Goal: Task Accomplishment & Management: Complete application form

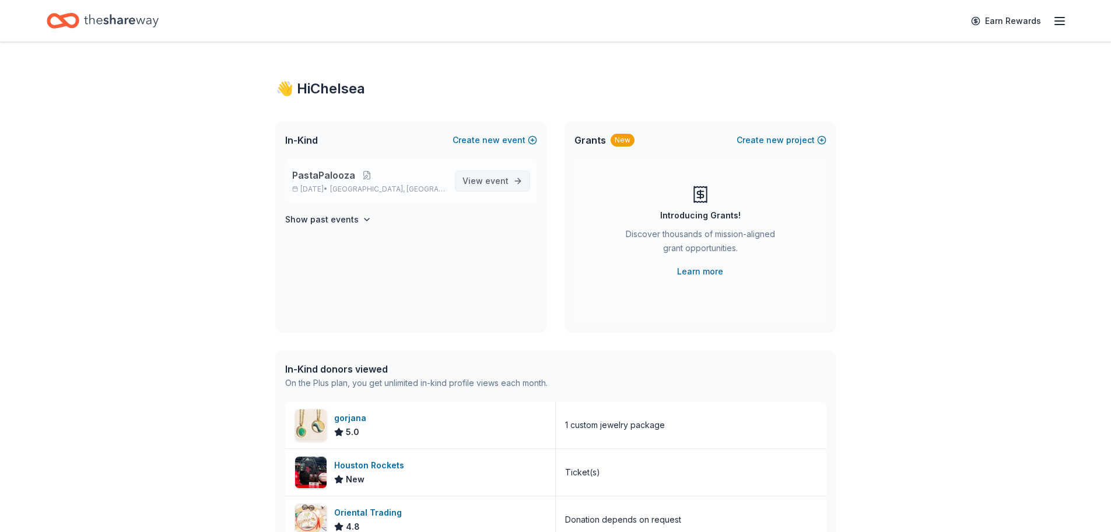
click at [494, 176] on span "event" at bounding box center [496, 181] width 23 height 10
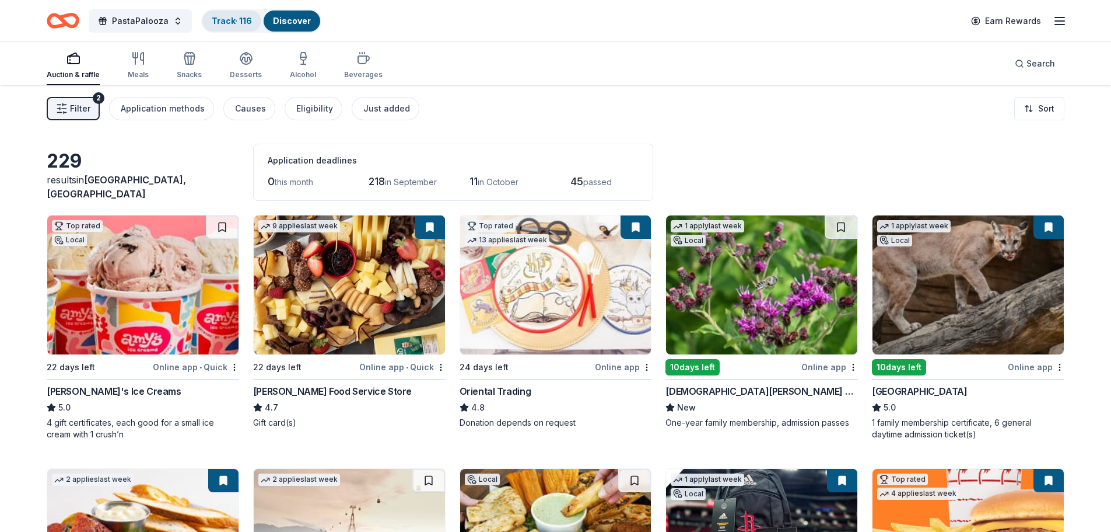
click at [228, 22] on link "Track · 116" at bounding box center [232, 21] width 40 height 10
click at [229, 26] on div "Track · 116" at bounding box center [231, 21] width 59 height 21
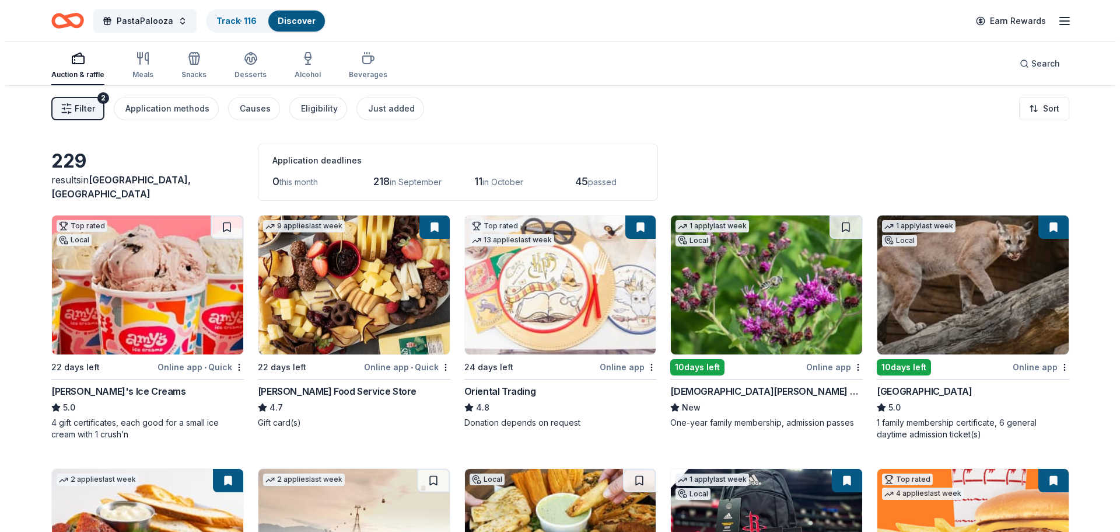
scroll to position [1, 0]
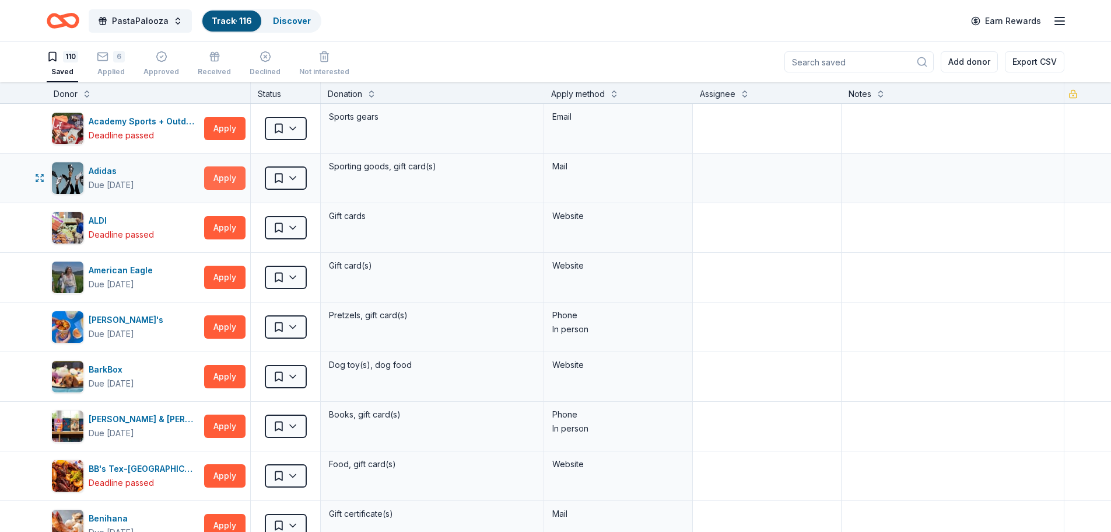
click at [226, 176] on button "Apply" at bounding box center [224, 177] width 41 height 23
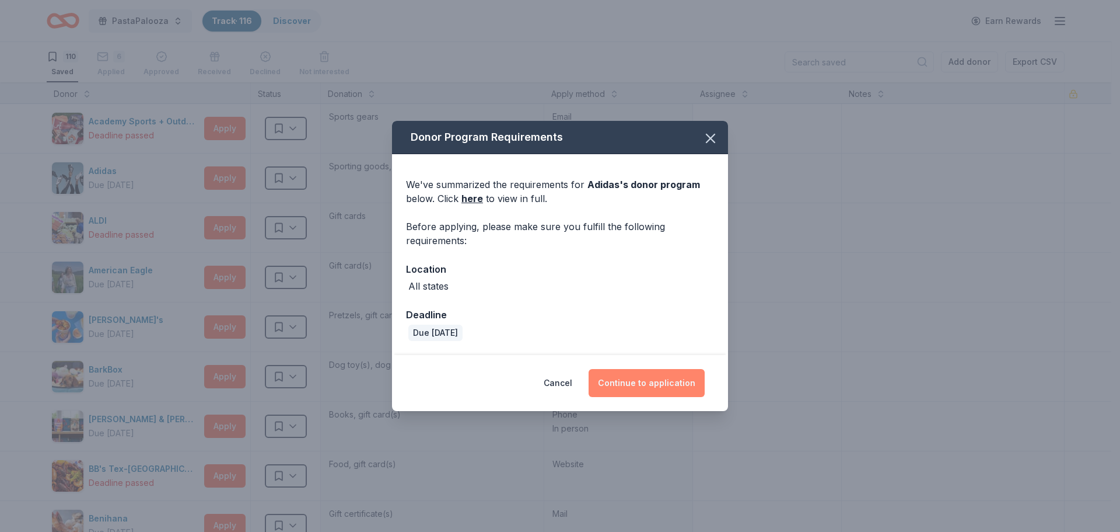
click at [644, 381] on button "Continue to application" at bounding box center [647, 383] width 116 height 28
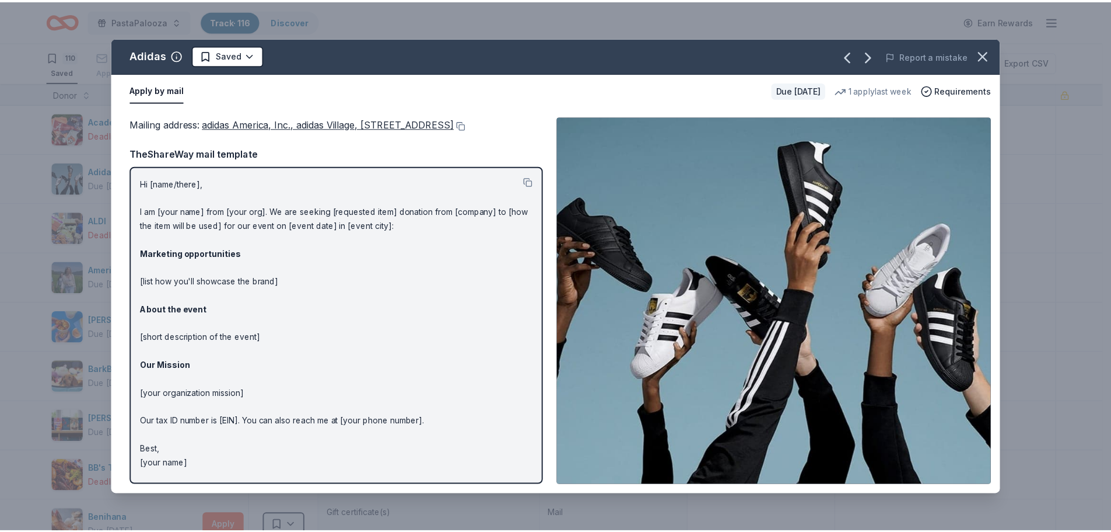
scroll to position [0, 0]
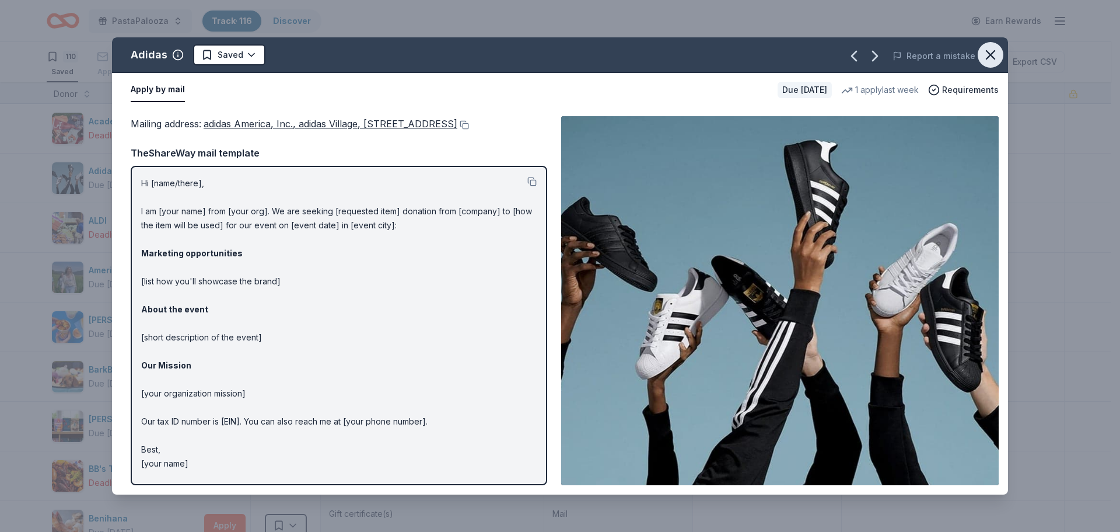
click at [987, 55] on icon "button" at bounding box center [991, 55] width 16 height 16
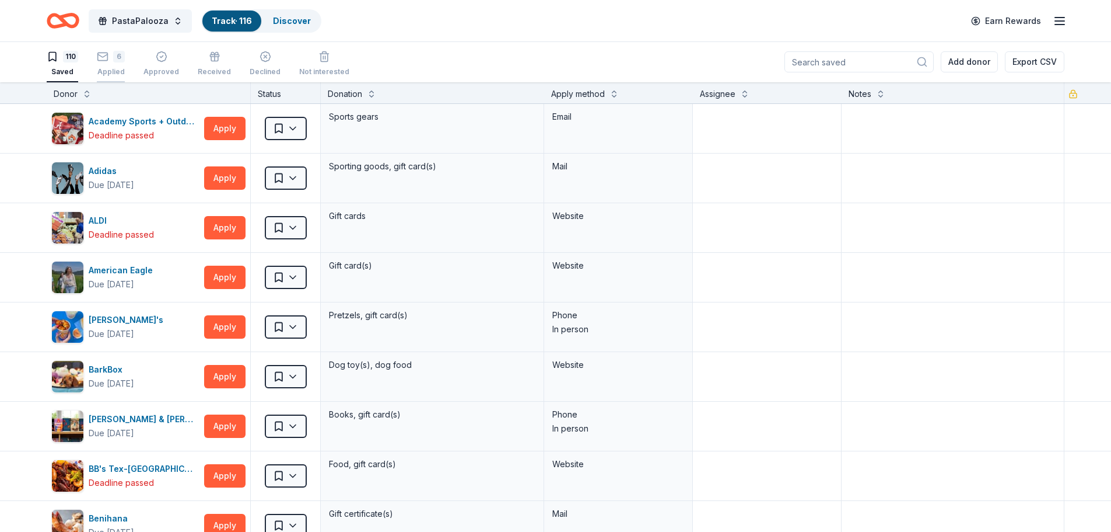
click at [100, 55] on icon "button" at bounding box center [103, 57] width 12 height 12
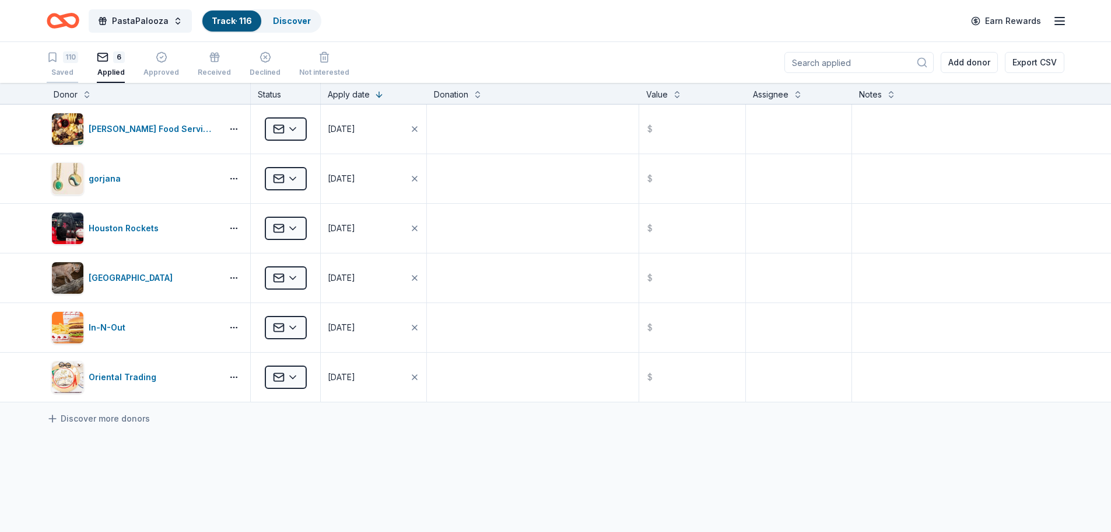
click at [62, 57] on div "110" at bounding box center [63, 57] width 32 height 12
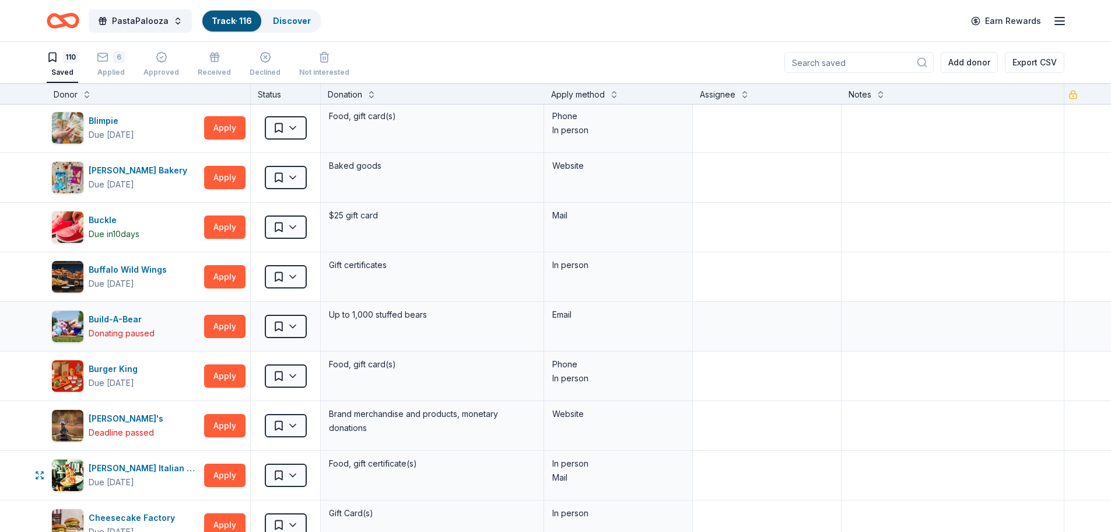
scroll to position [546, 0]
click at [225, 278] on button "Apply" at bounding box center [224, 276] width 41 height 23
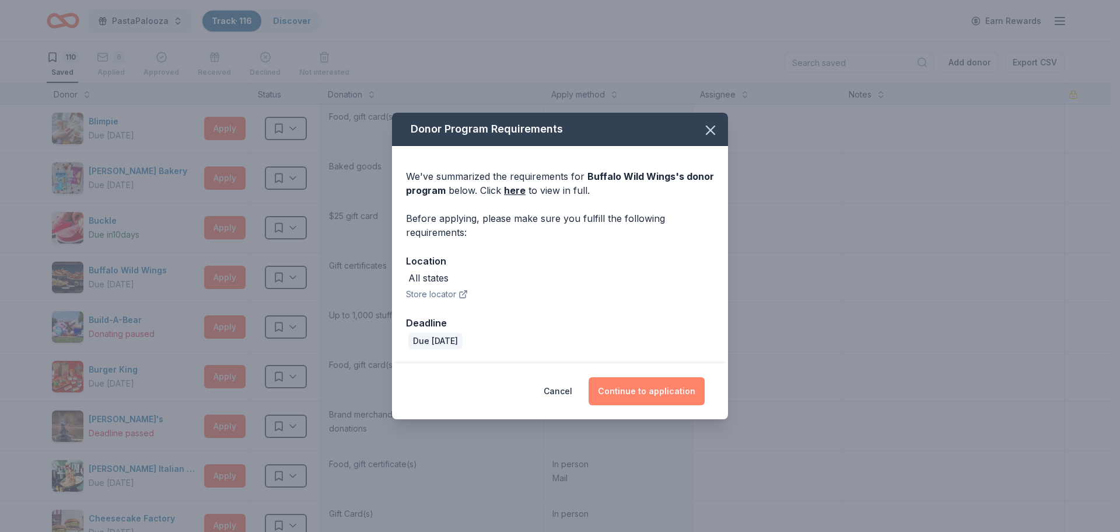
click at [641, 390] on button "Continue to application" at bounding box center [647, 391] width 116 height 28
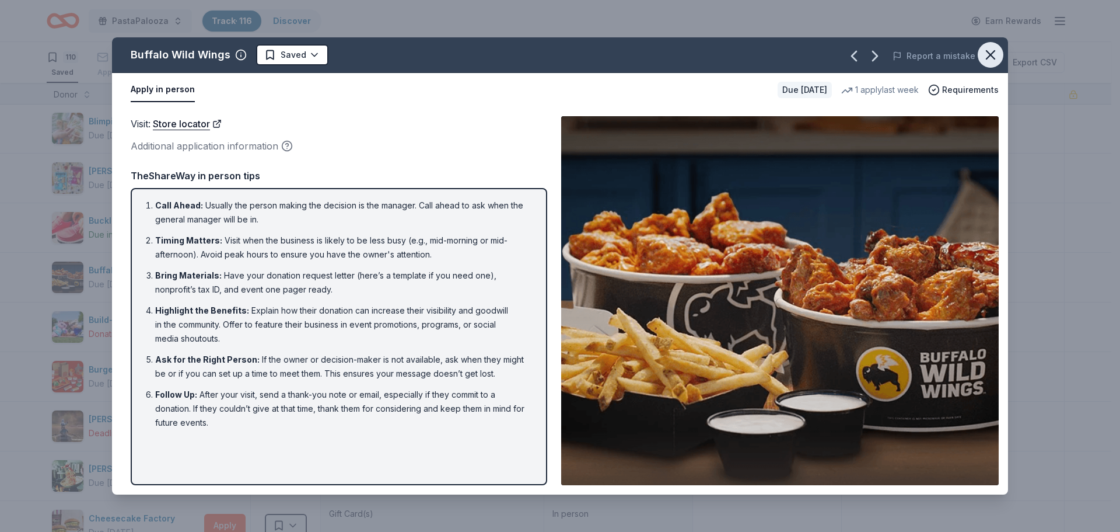
click at [992, 57] on icon "button" at bounding box center [991, 55] width 8 height 8
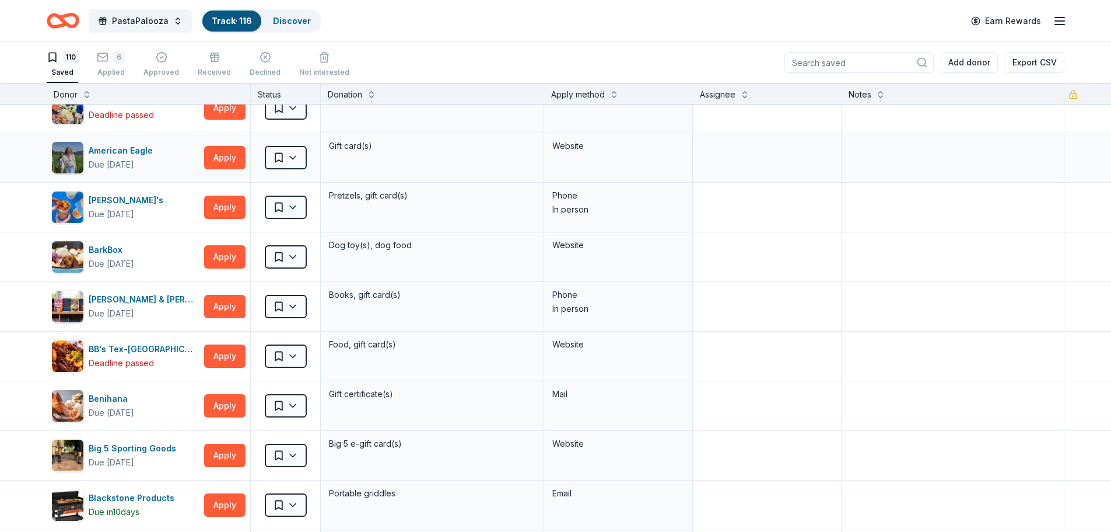
scroll to position [86, 0]
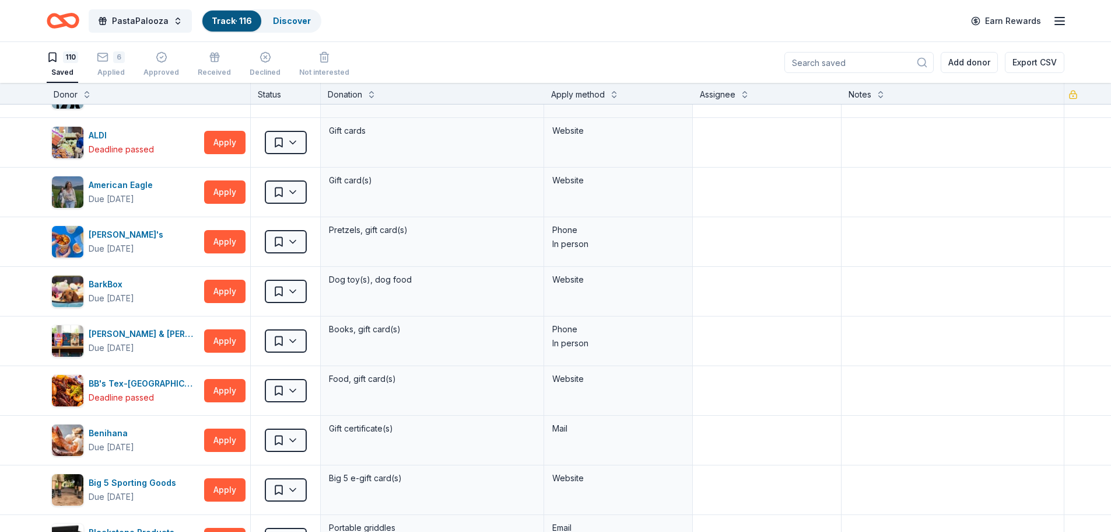
click at [590, 97] on div "Apply method" at bounding box center [578, 95] width 54 height 14
click at [610, 93] on button at bounding box center [614, 94] width 9 height 12
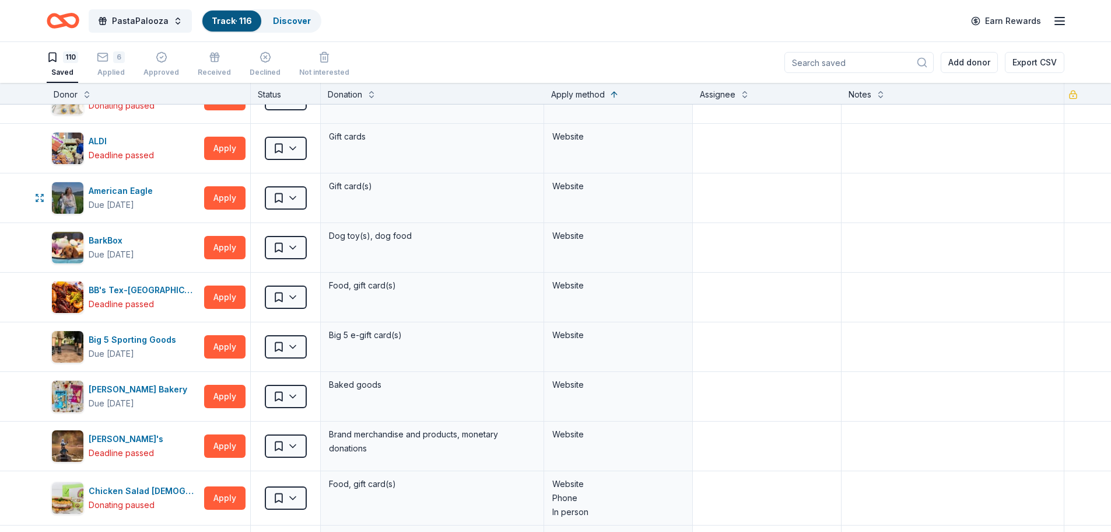
scroll to position [2569, 0]
click at [109, 60] on icon "button" at bounding box center [103, 57] width 12 height 12
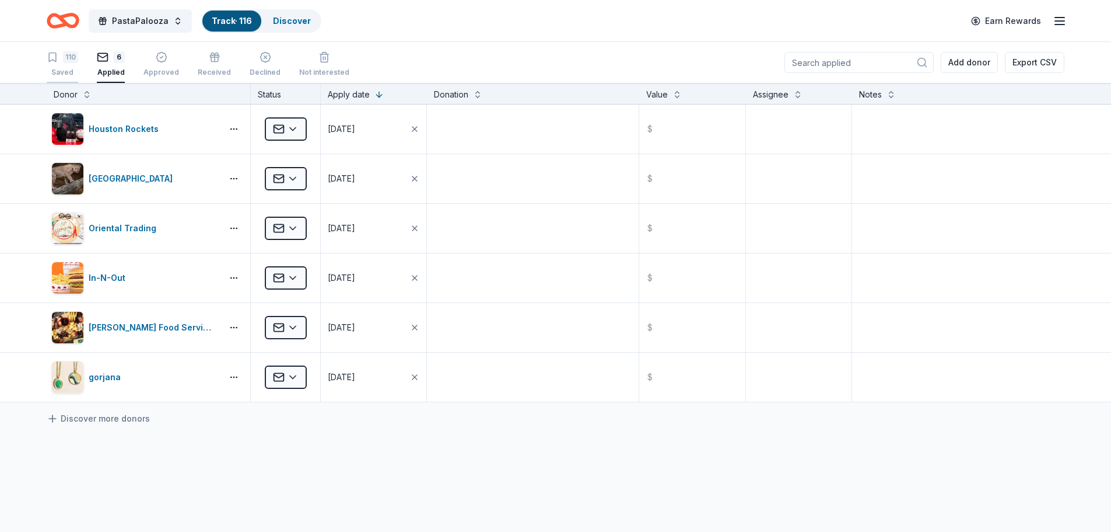
click at [61, 63] on div "110 Saved" at bounding box center [63, 64] width 32 height 26
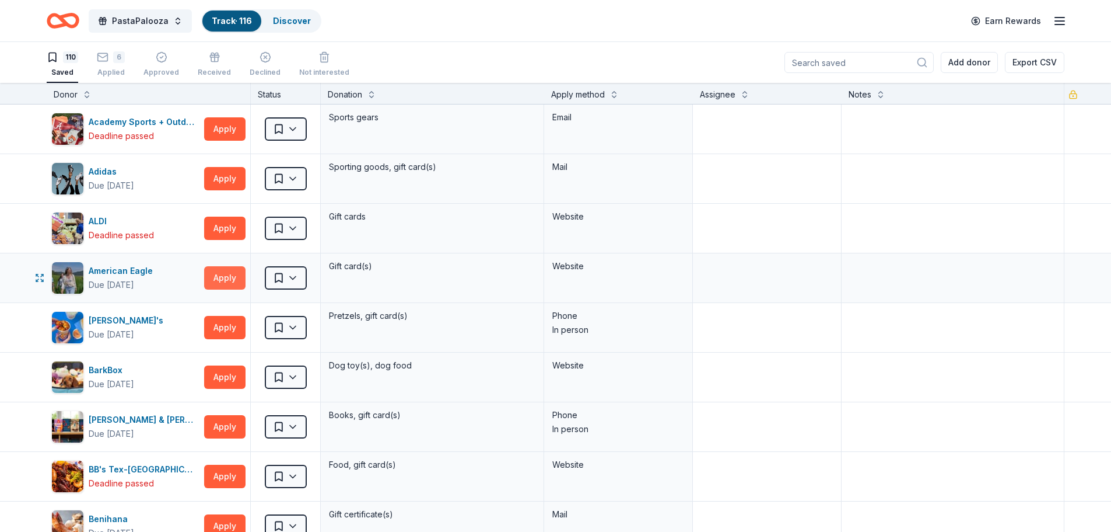
click at [226, 279] on button "Apply" at bounding box center [224, 277] width 41 height 23
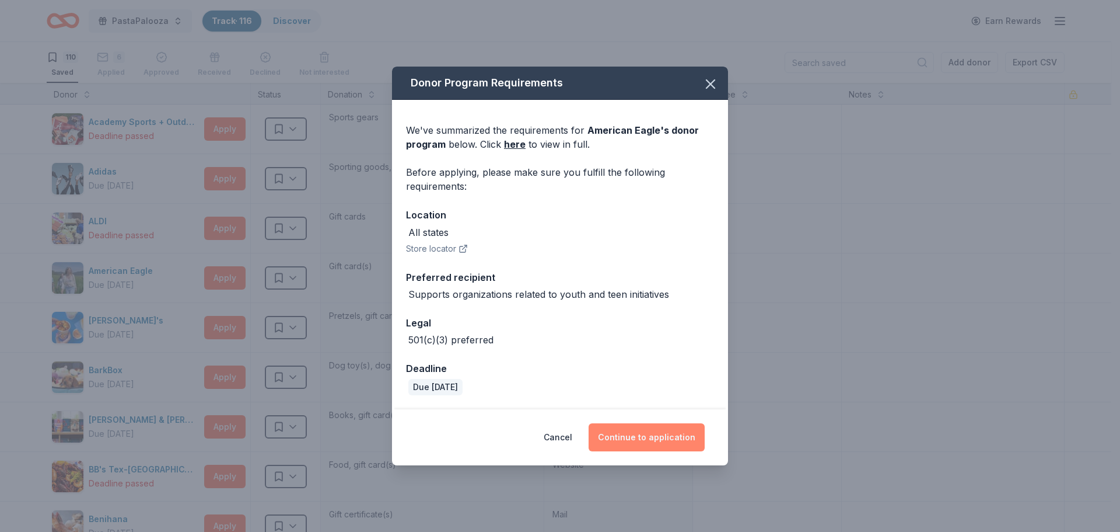
click at [650, 437] on button "Continue to application" at bounding box center [647, 437] width 116 height 28
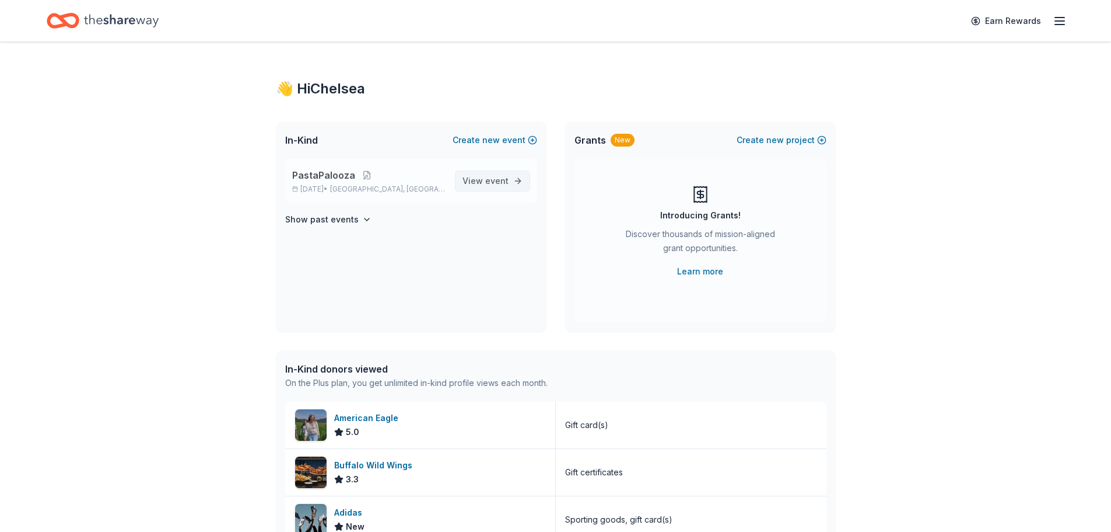
click at [491, 176] on span "event" at bounding box center [496, 181] width 23 height 10
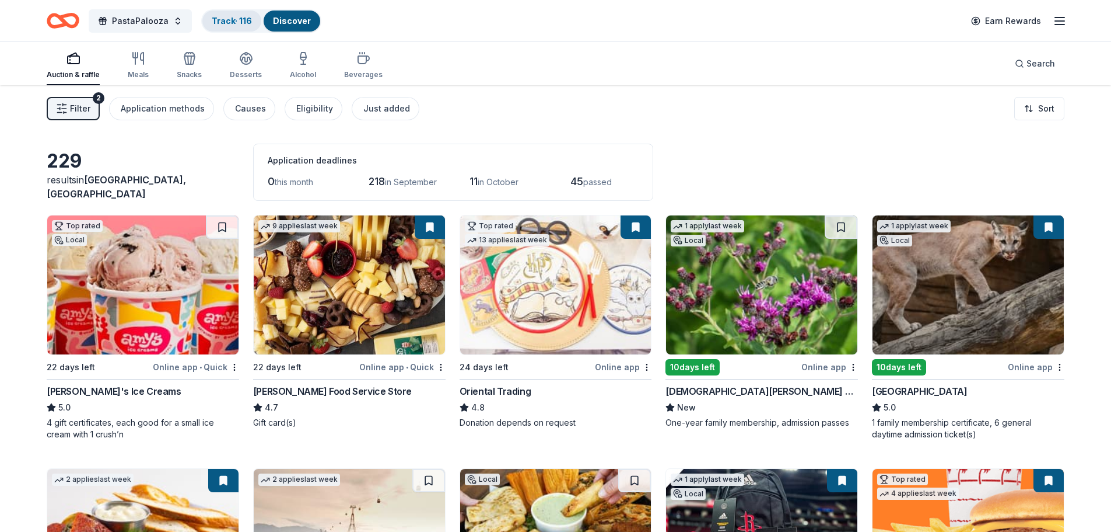
click at [240, 25] on link "Track · 116" at bounding box center [232, 21] width 40 height 10
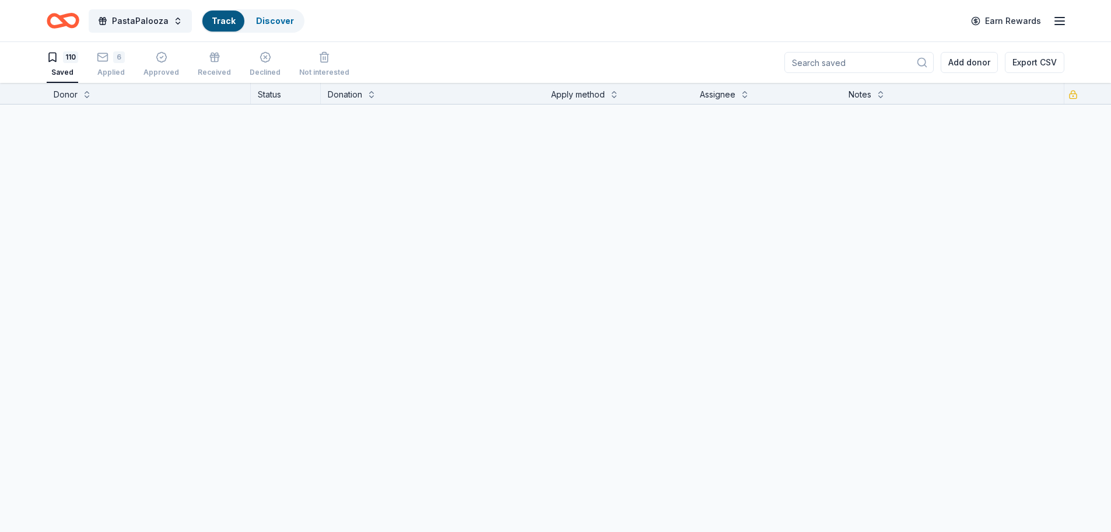
scroll to position [1, 0]
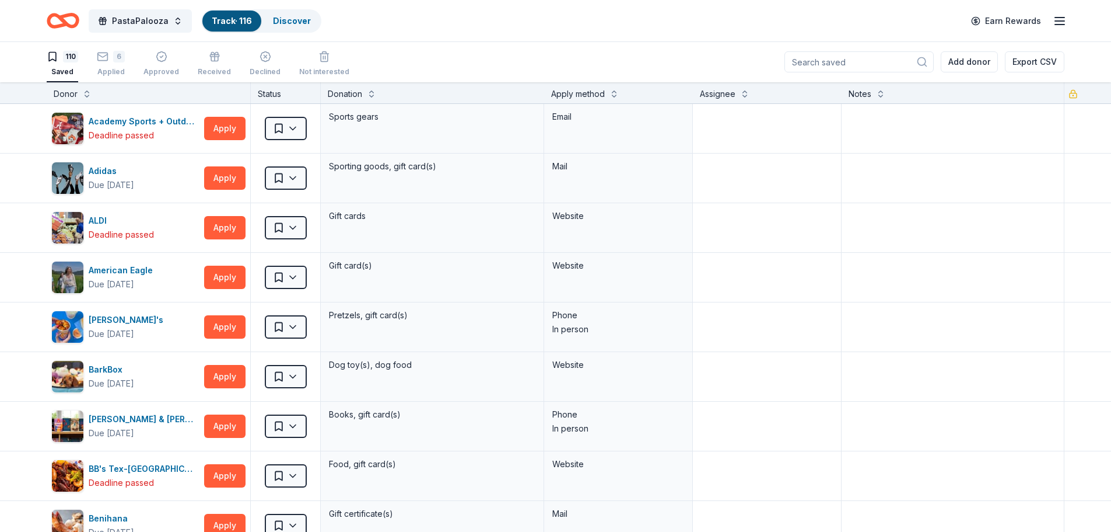
click at [585, 99] on div "Apply method" at bounding box center [578, 94] width 54 height 14
click at [581, 96] on div "Apply method" at bounding box center [578, 94] width 54 height 14
click at [612, 95] on button at bounding box center [614, 93] width 9 height 12
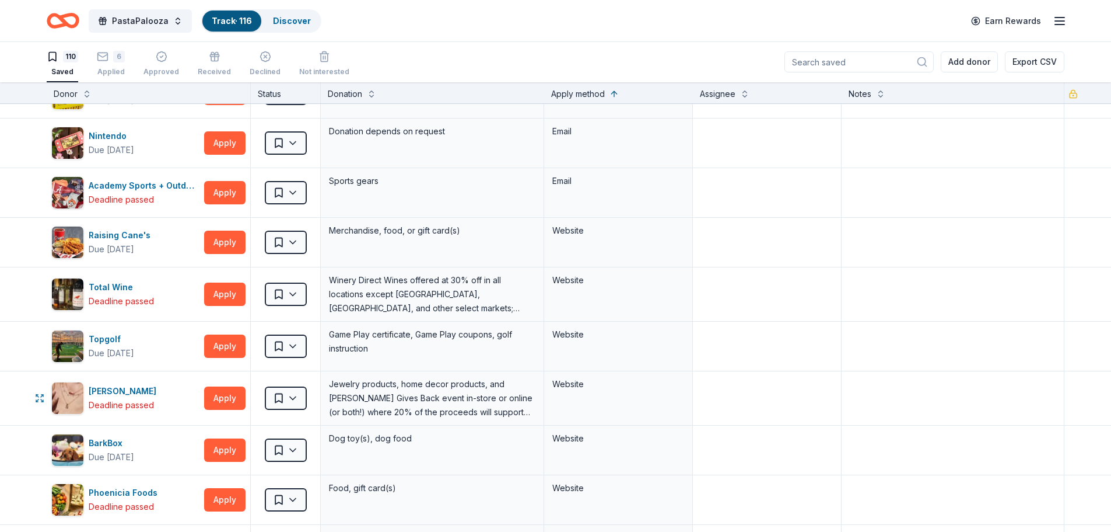
scroll to position [2474, 0]
click at [107, 62] on div "6 Applied" at bounding box center [111, 64] width 28 height 26
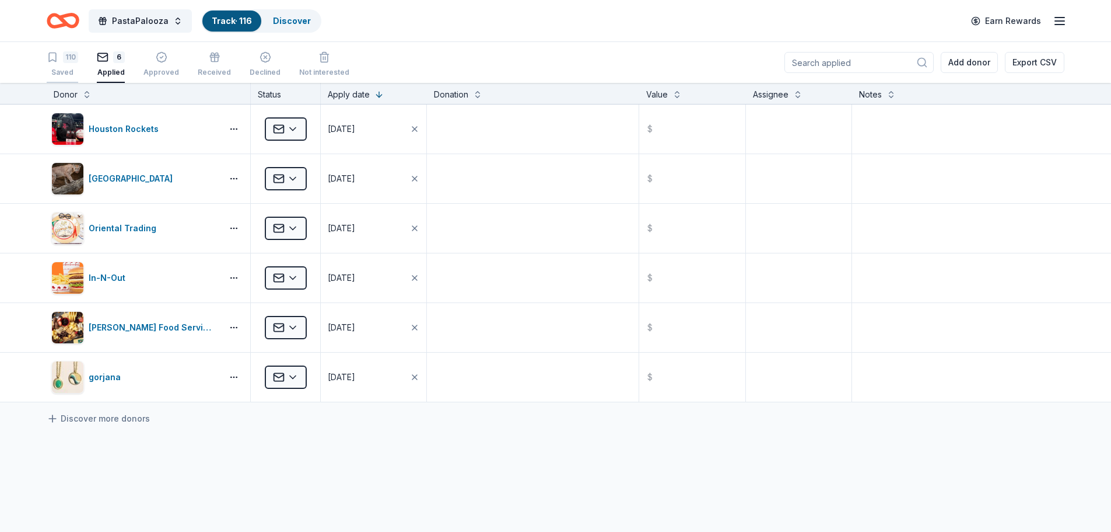
click at [64, 55] on div "110" at bounding box center [70, 57] width 15 height 12
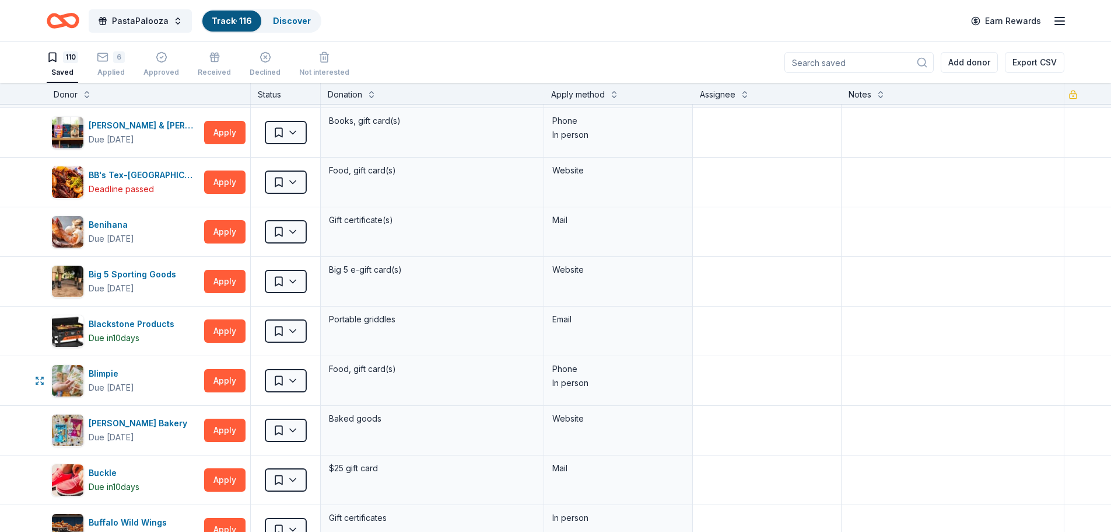
scroll to position [295, 0]
click at [613, 95] on button at bounding box center [614, 94] width 9 height 12
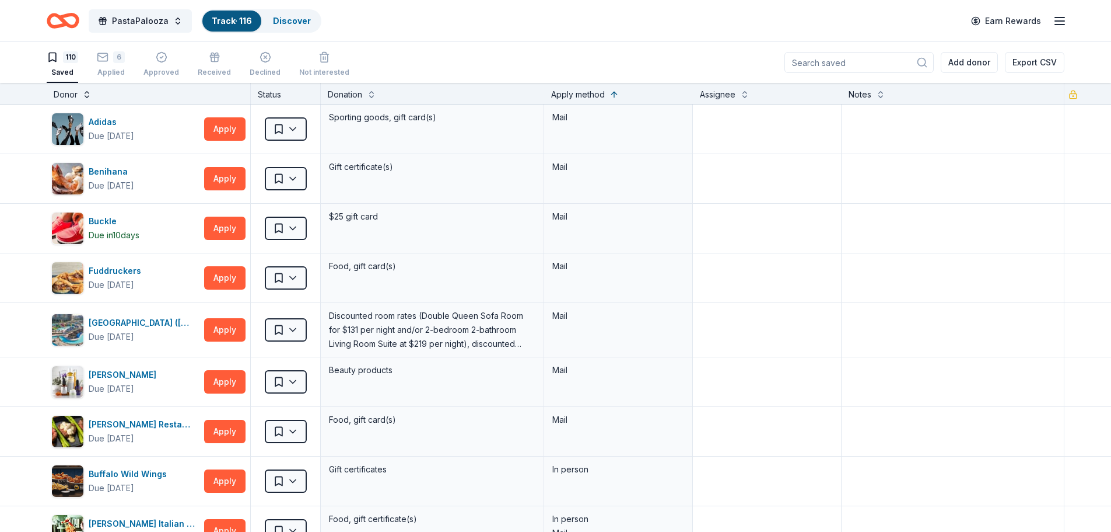
click at [82, 93] on button at bounding box center [86, 94] width 9 height 12
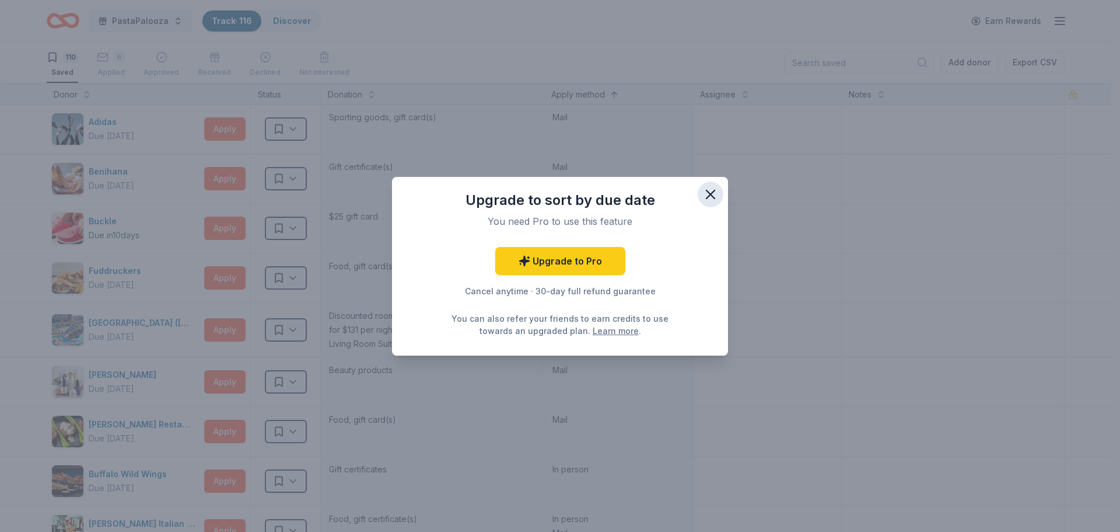
click at [714, 193] on icon "button" at bounding box center [710, 194] width 16 height 16
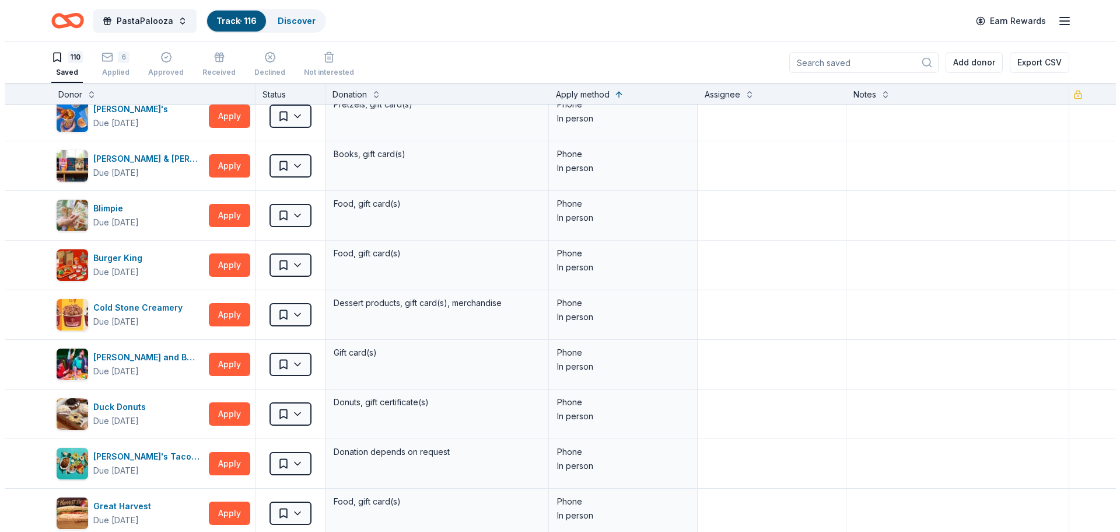
scroll to position [2457, 0]
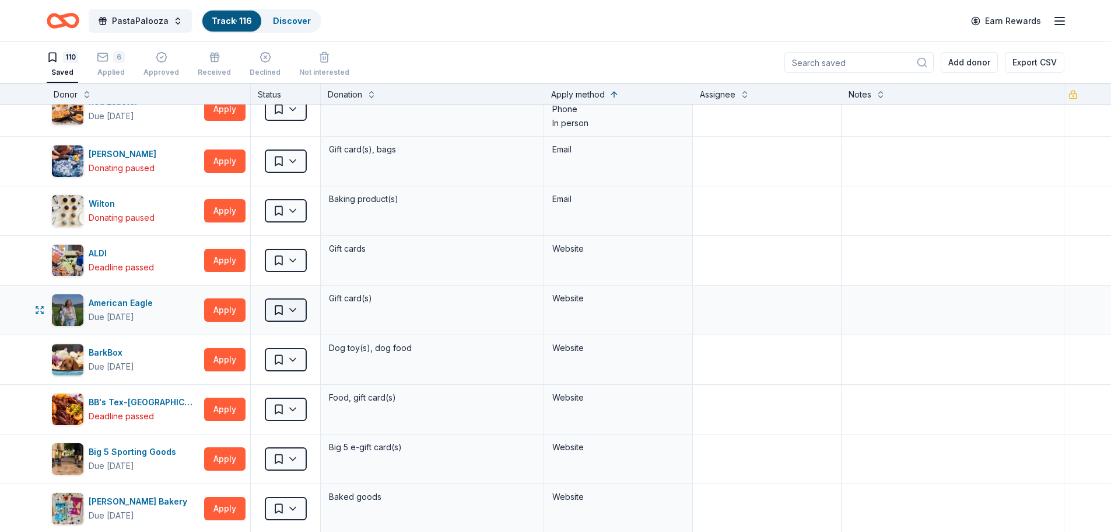
click at [293, 312] on html "PastaPalooza Track · 116 Discover Earn Rewards 110 Saved 6 Applied Approved Rec…" at bounding box center [555, 266] width 1111 height 532
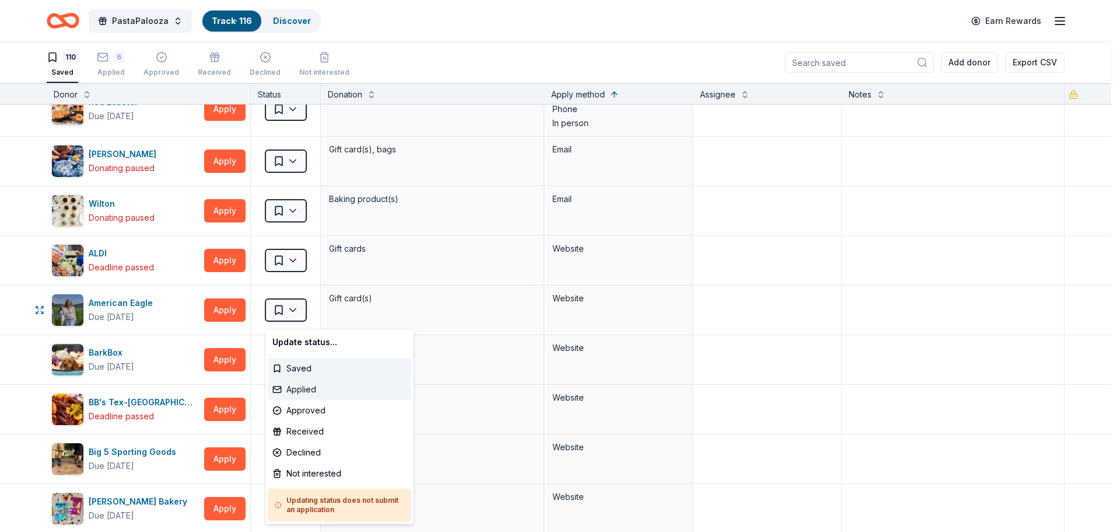
click at [312, 388] on div "Applied" at bounding box center [340, 389] width 144 height 21
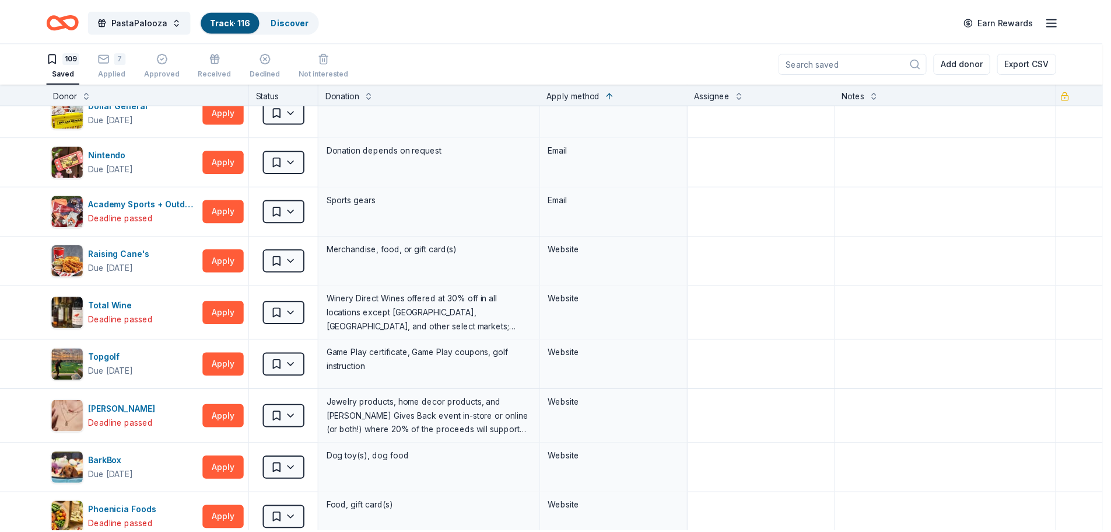
scroll to position [1907, 0]
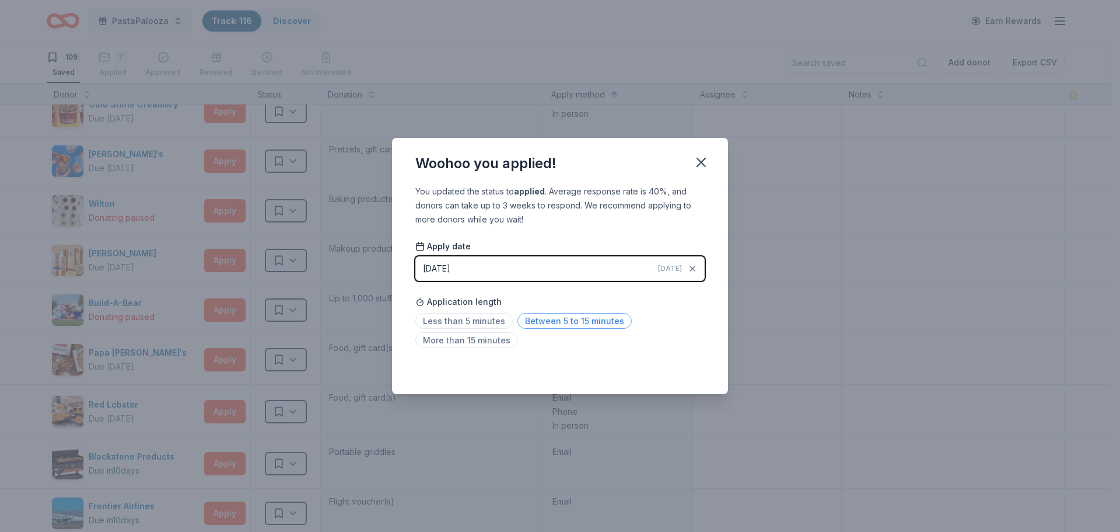
click at [566, 319] on span "Between 5 to 15 minutes" at bounding box center [575, 321] width 114 height 16
click at [701, 159] on icon "button" at bounding box center [701, 162] width 16 height 16
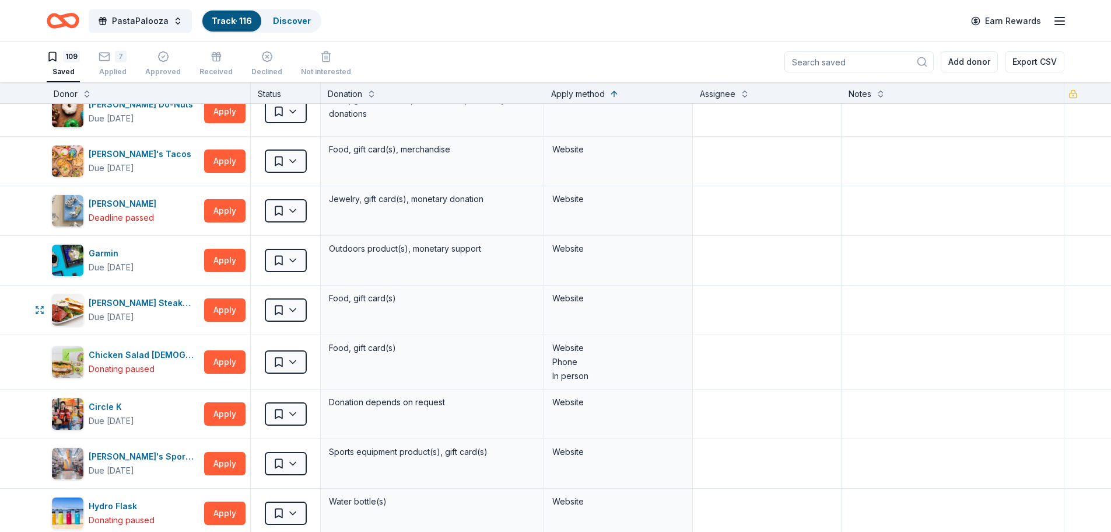
scroll to position [4940, 0]
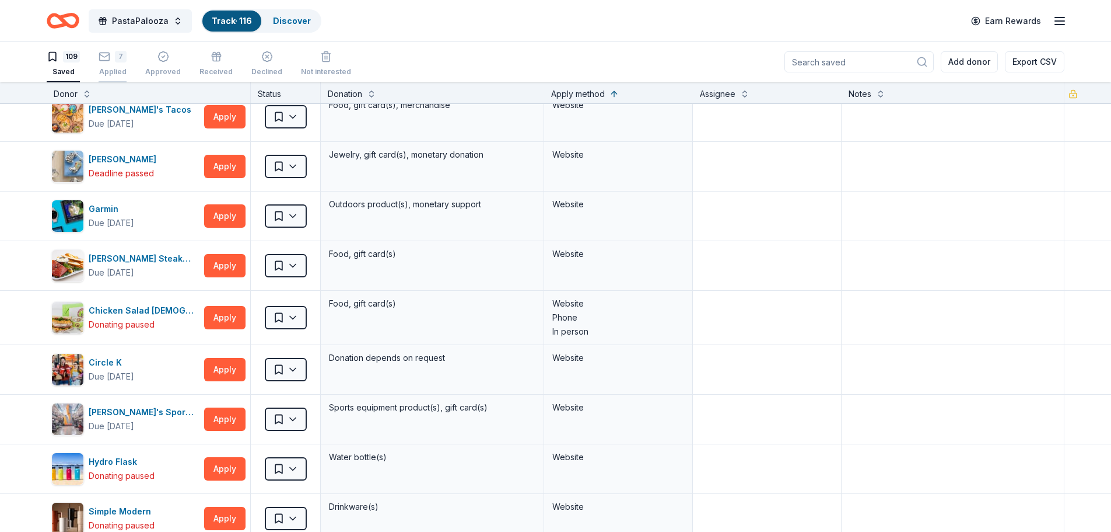
click at [105, 55] on icon "button" at bounding box center [105, 57] width 12 height 12
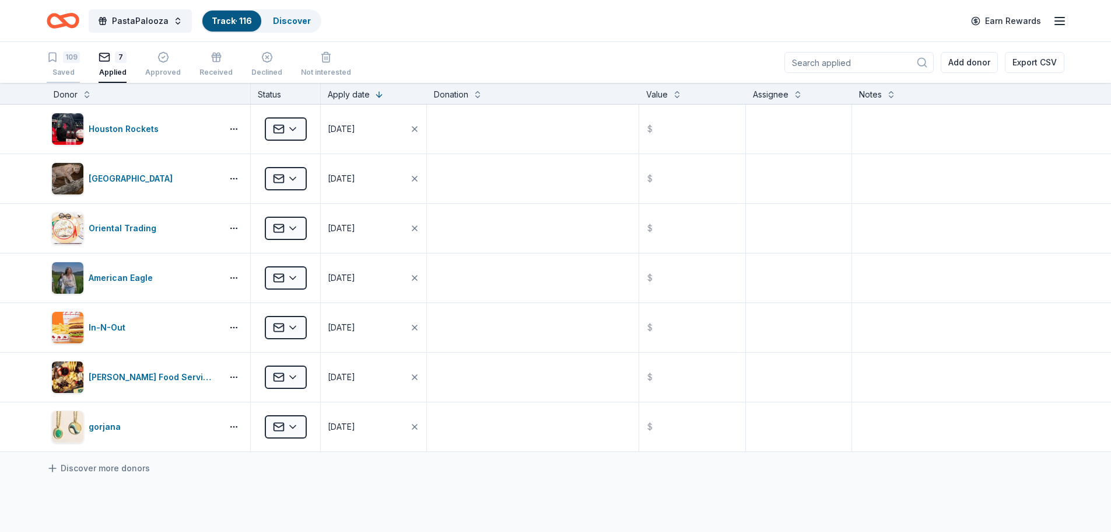
click at [61, 55] on div "109" at bounding box center [63, 57] width 33 height 12
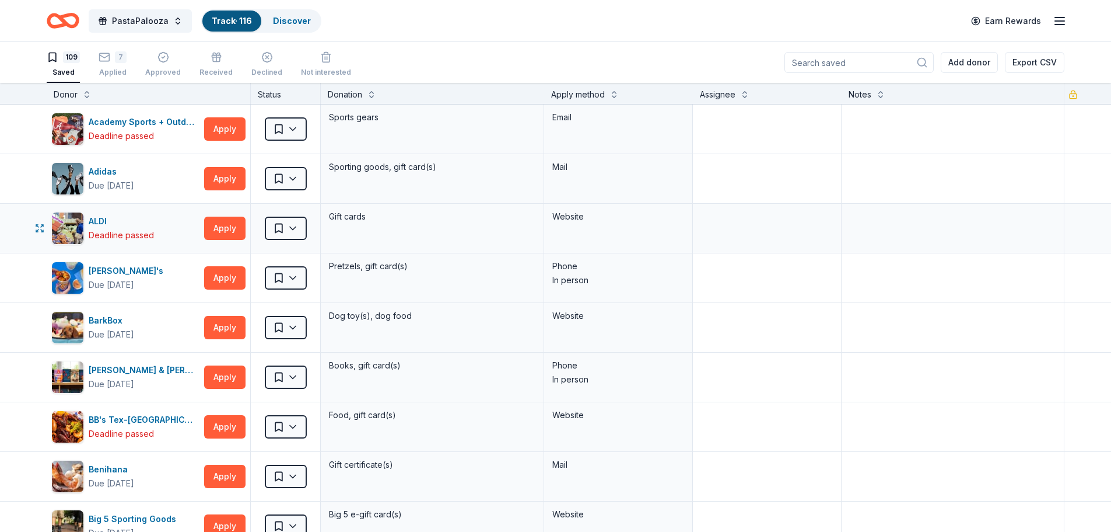
scroll to position [1109, 0]
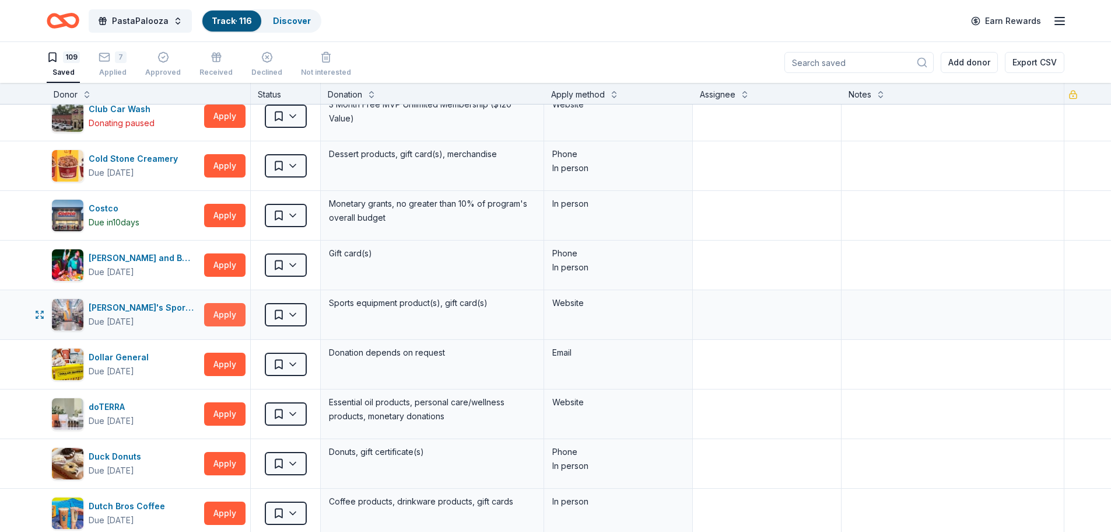
click at [221, 317] on button "Apply" at bounding box center [224, 314] width 41 height 23
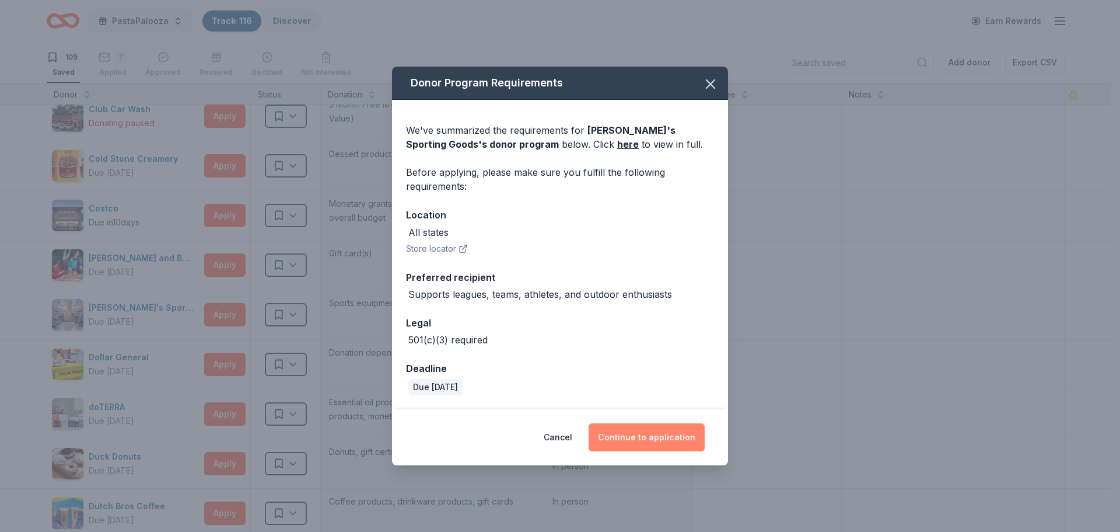
click at [659, 435] on button "Continue to application" at bounding box center [647, 437] width 116 height 28
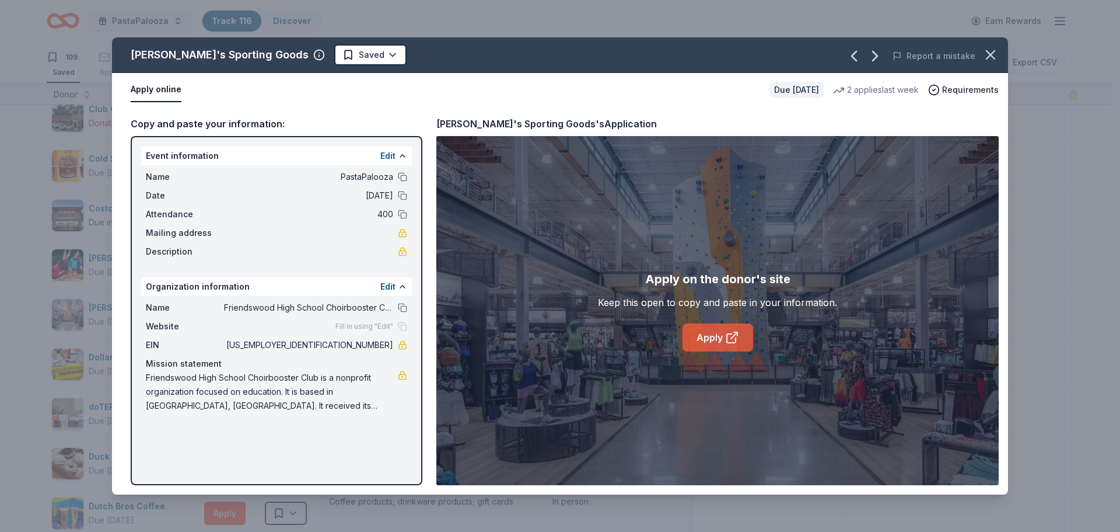
click at [719, 337] on link "Apply" at bounding box center [718, 337] width 71 height 28
click at [994, 51] on icon "button" at bounding box center [991, 55] width 16 height 16
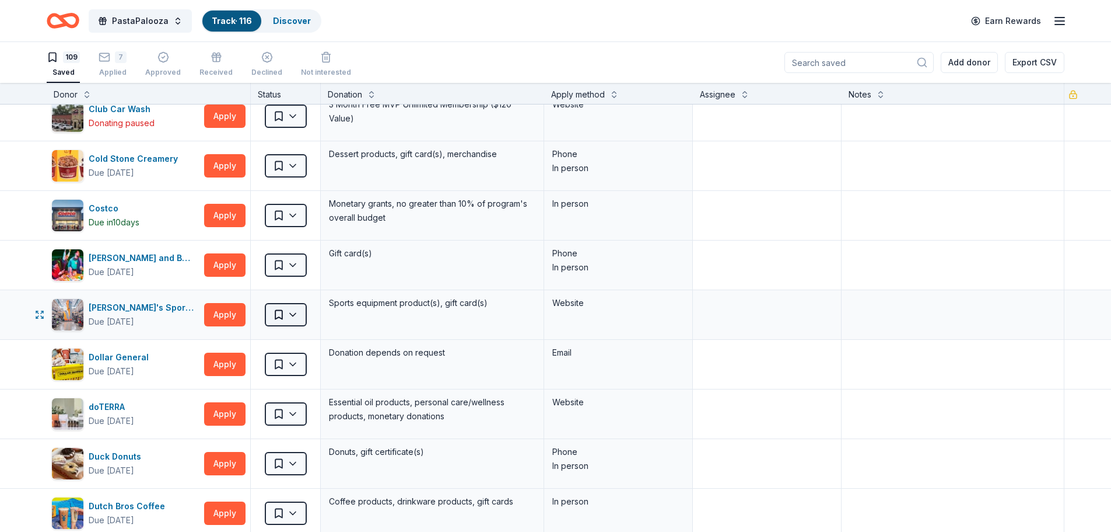
click at [295, 314] on html "PastaPalooza Track · 116 Discover Earn Rewards 109 Saved 7 Applied Approved Rec…" at bounding box center [555, 266] width 1111 height 532
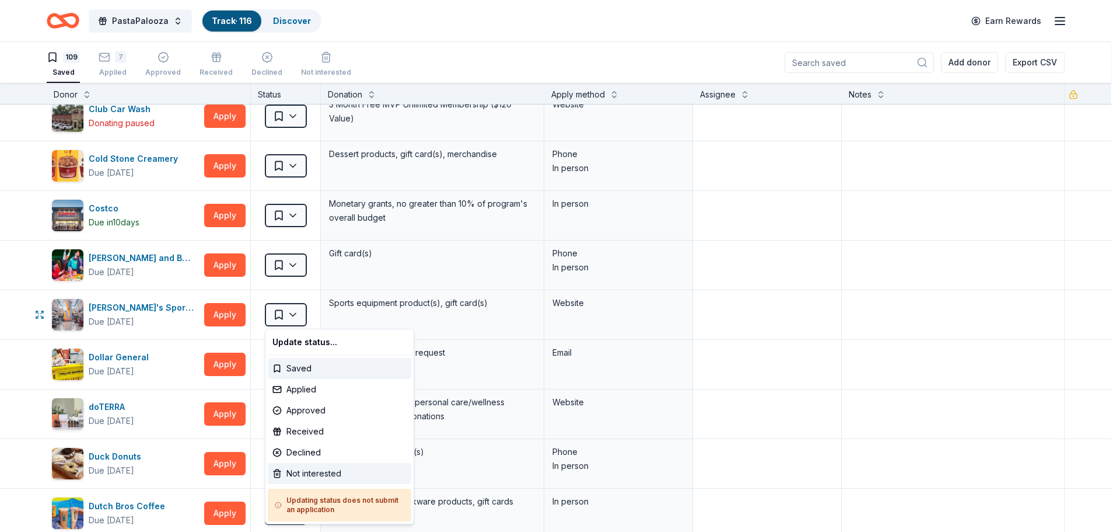
click at [328, 476] on div "Not interested" at bounding box center [340, 473] width 144 height 21
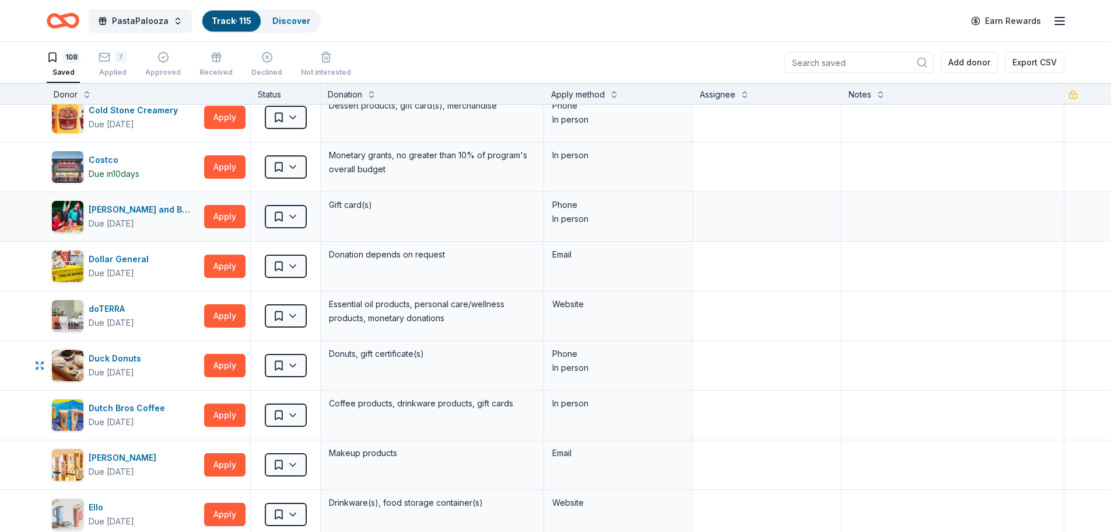
scroll to position [1158, 0]
click at [576, 87] on div "Apply method" at bounding box center [618, 93] width 149 height 21
click at [611, 94] on button at bounding box center [614, 94] width 9 height 12
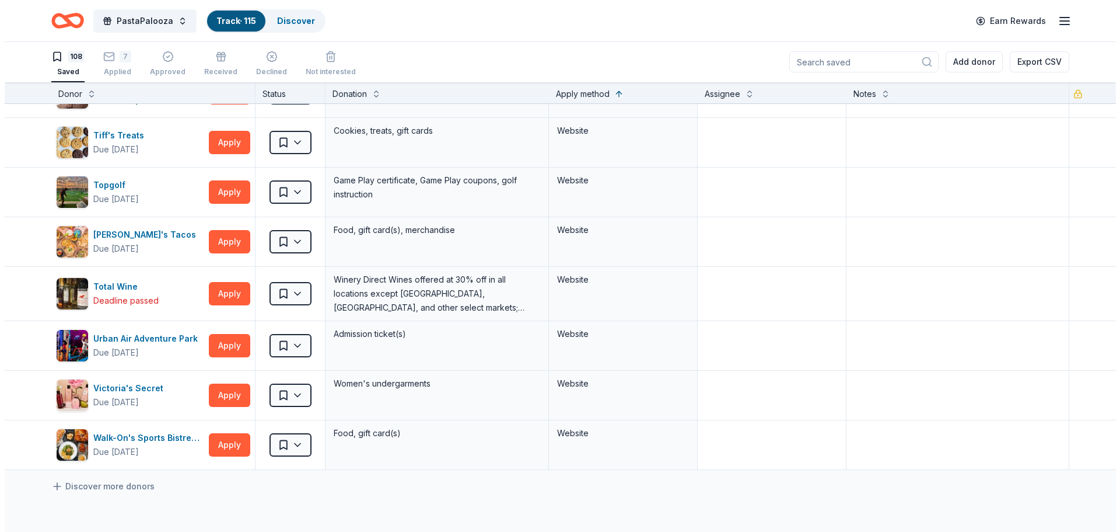
scroll to position [5013, 0]
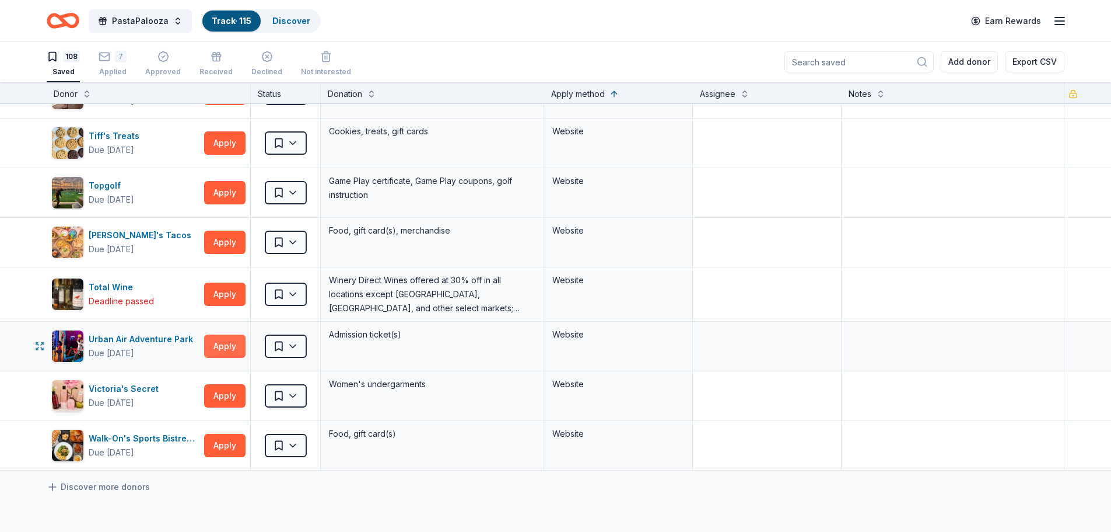
click at [229, 351] on button "Apply" at bounding box center [224, 345] width 41 height 23
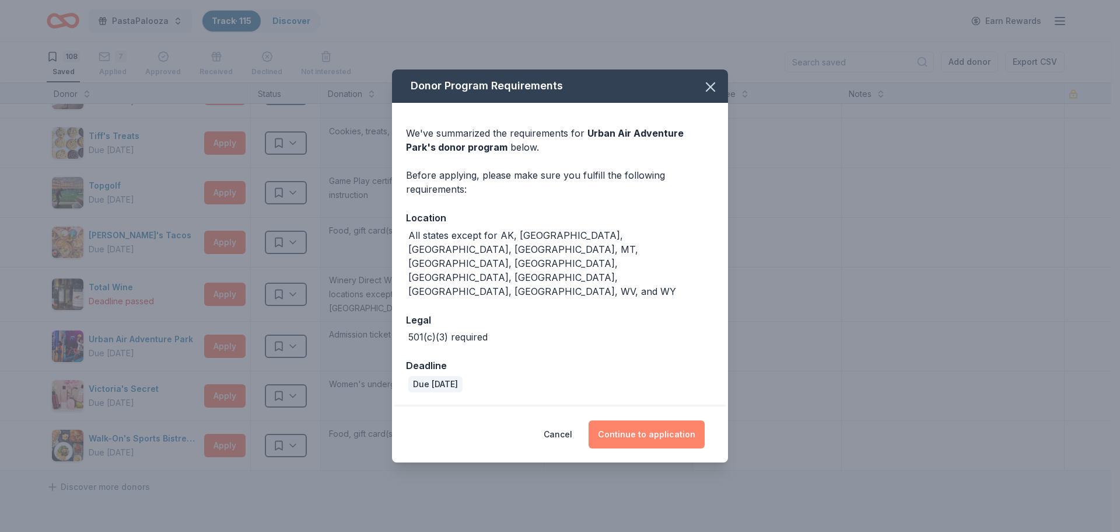
click at [659, 420] on button "Continue to application" at bounding box center [647, 434] width 116 height 28
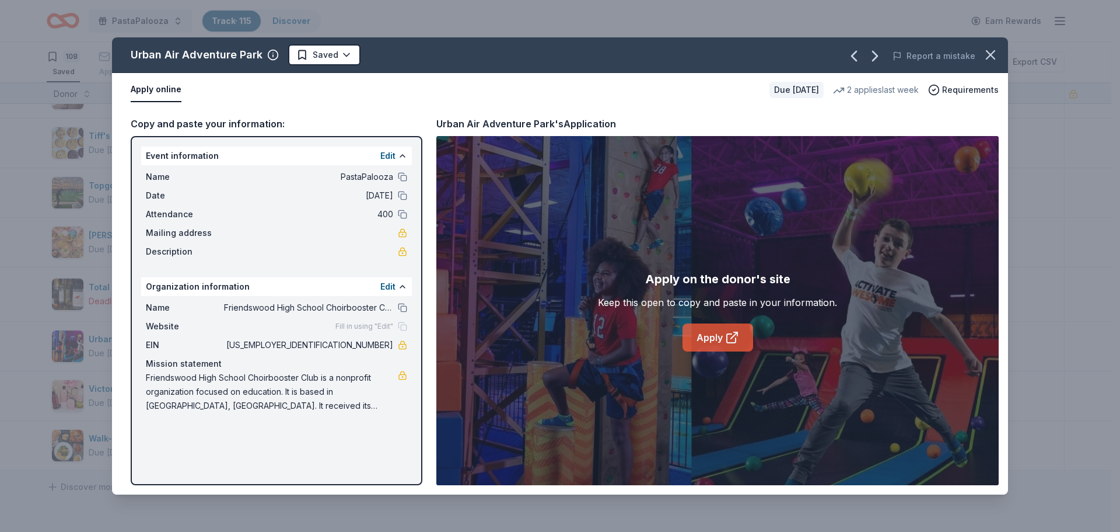
click at [707, 334] on link "Apply" at bounding box center [718, 337] width 71 height 28
click at [452, 54] on div "Urban Air Adventure Park Saved" at bounding box center [381, 54] width 538 height 21
drag, startPoint x: 319, startPoint y: 404, endPoint x: 186, endPoint y: 382, distance: 134.2
click at [186, 382] on span "Friendswood High School Choirbooster Club is a nonprofit organization focused o…" at bounding box center [272, 391] width 252 height 42
click at [165, 373] on span "Friendswood High School Choirbooster Club is a nonprofit organization focused o…" at bounding box center [272, 391] width 252 height 42
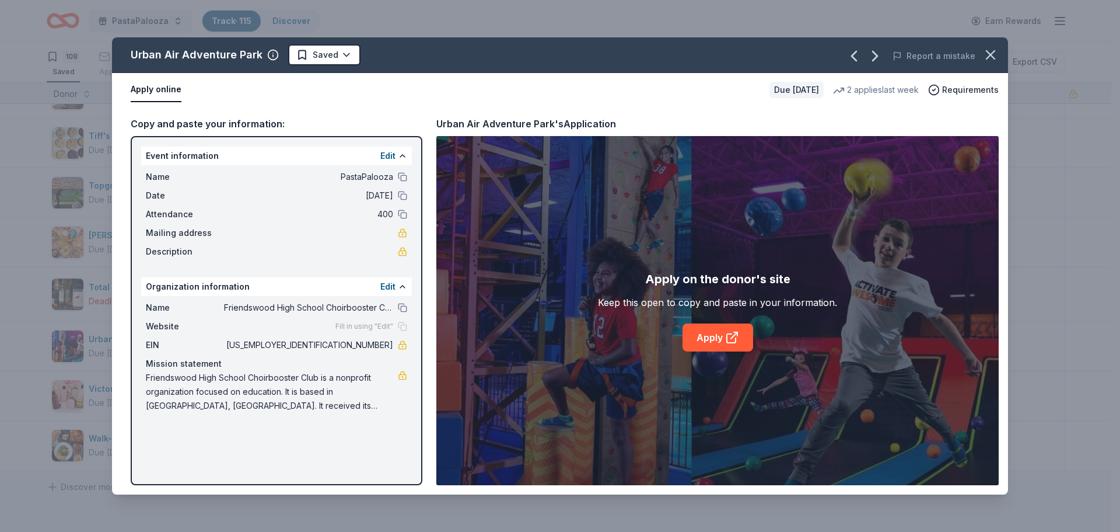
drag, startPoint x: 146, startPoint y: 376, endPoint x: 213, endPoint y: 377, distance: 67.1
click at [149, 376] on span "Friendswood High School Choirbooster Club is a nonprofit organization focused o…" at bounding box center [272, 391] width 252 height 42
click at [483, 93] on div "Apply online" at bounding box center [446, 90] width 630 height 25
click at [431, 55] on div "Urban Air Adventure Park Saved" at bounding box center [381, 54] width 538 height 21
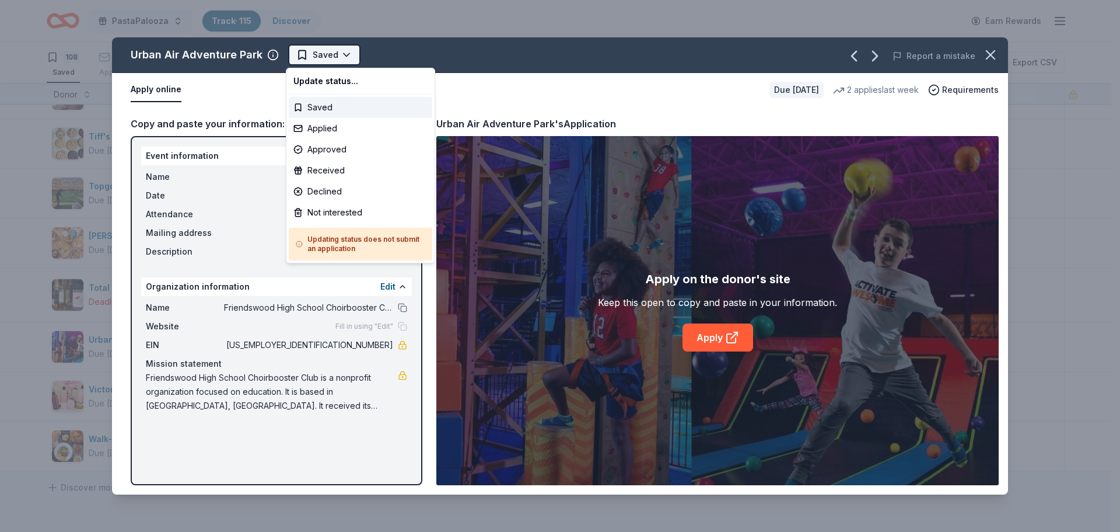
click at [336, 54] on html "PastaPalooza Track · 115 Discover Earn Rewards 108 Saved 7 Applied Approved Rec…" at bounding box center [560, 266] width 1120 height 532
click at [332, 127] on div "Applied" at bounding box center [361, 128] width 144 height 21
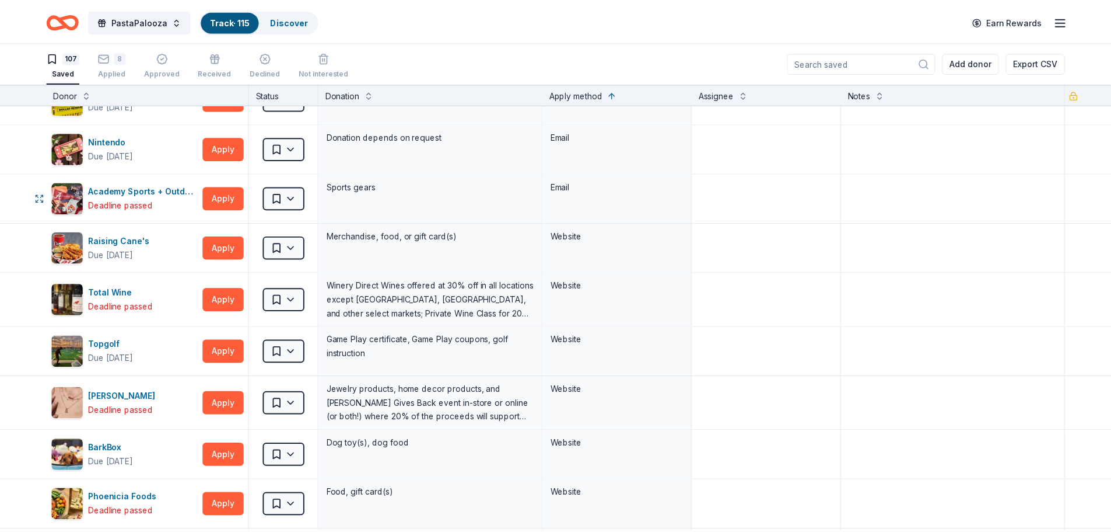
scroll to position [2474, 0]
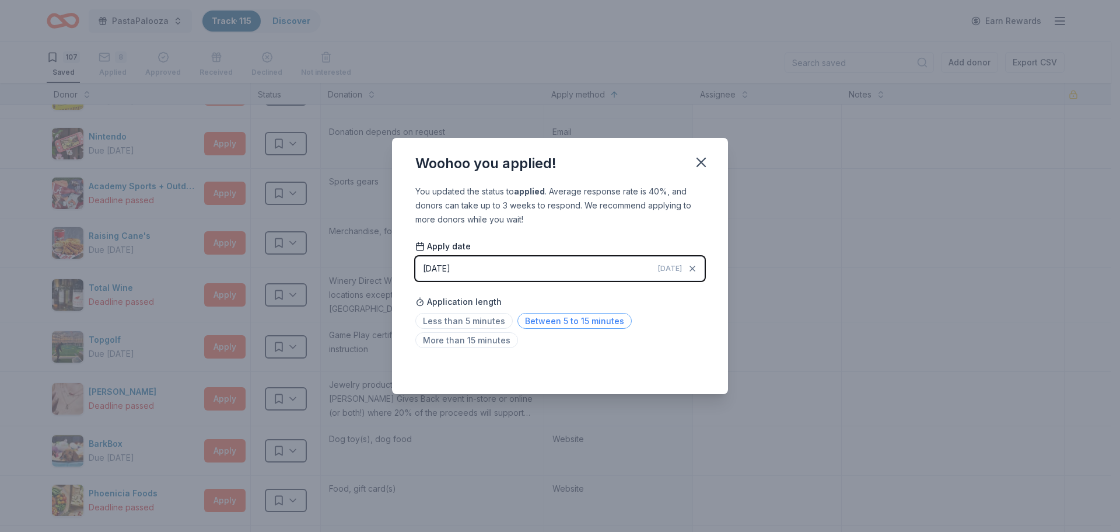
click at [550, 321] on span "Between 5 to 15 minutes" at bounding box center [575, 321] width 114 height 16
click at [705, 162] on icon "button" at bounding box center [701, 162] width 16 height 16
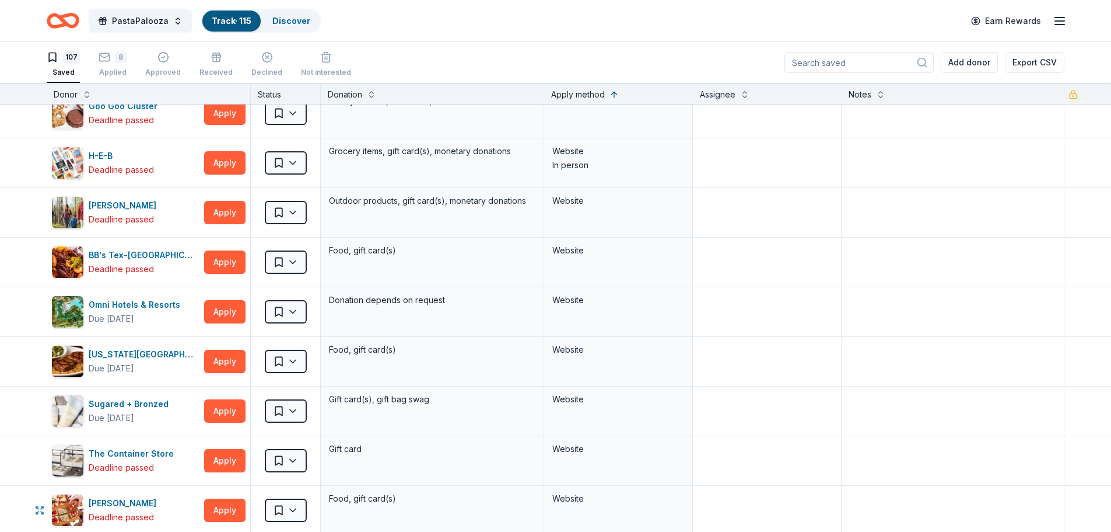
scroll to position [3803, 0]
click at [112, 66] on div "8 Applied" at bounding box center [113, 64] width 28 height 26
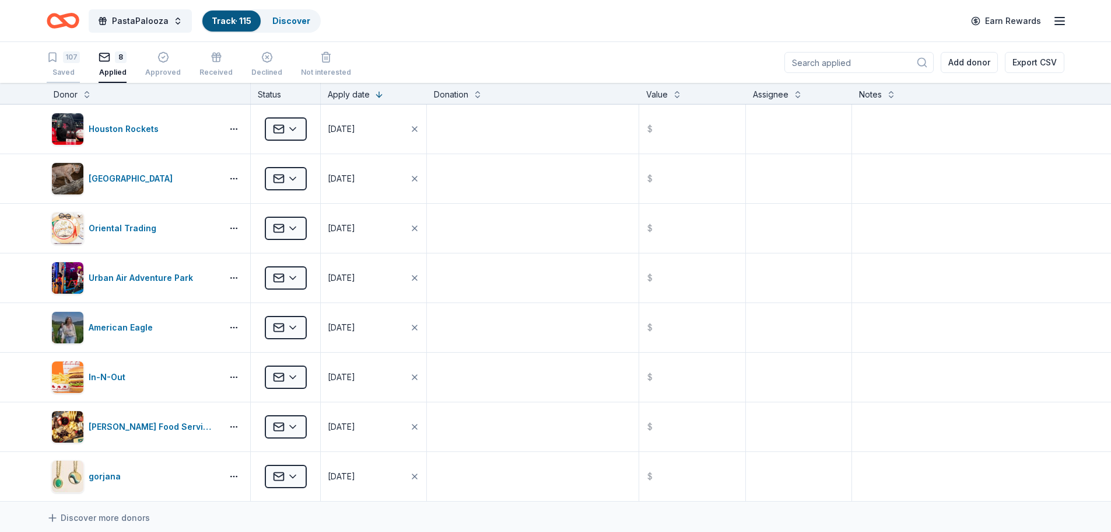
click at [64, 67] on div "107 Saved" at bounding box center [63, 64] width 33 height 26
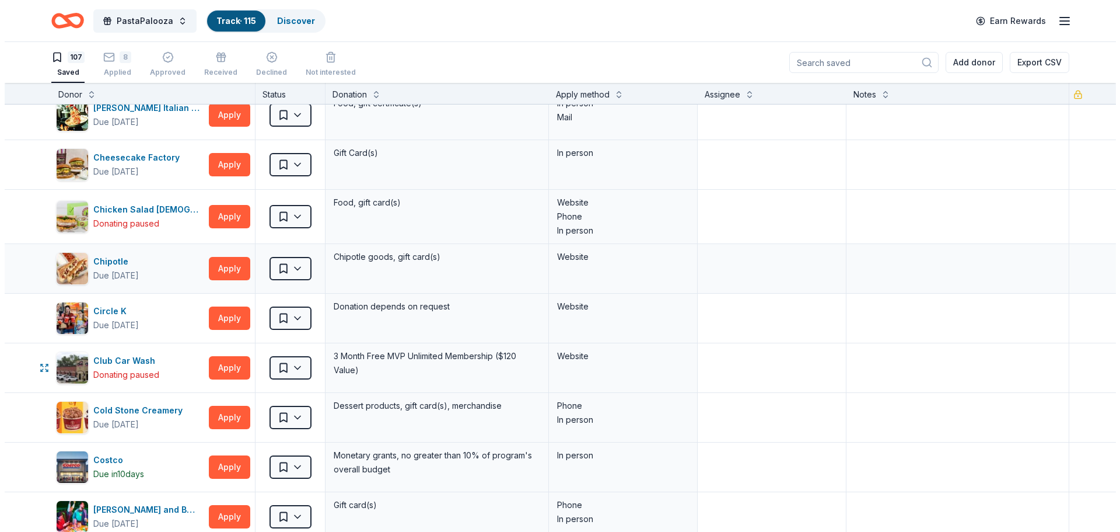
scroll to position [858, 0]
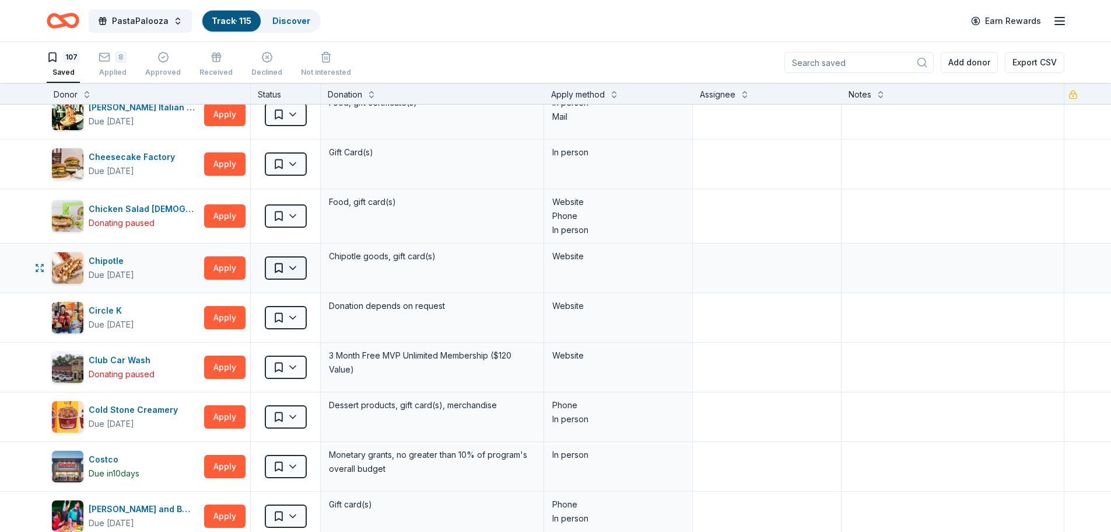
click at [287, 266] on html "PastaPalooza Track · 115 Discover Earn Rewards 107 Saved 8 Applied Approved Rec…" at bounding box center [555, 266] width 1111 height 532
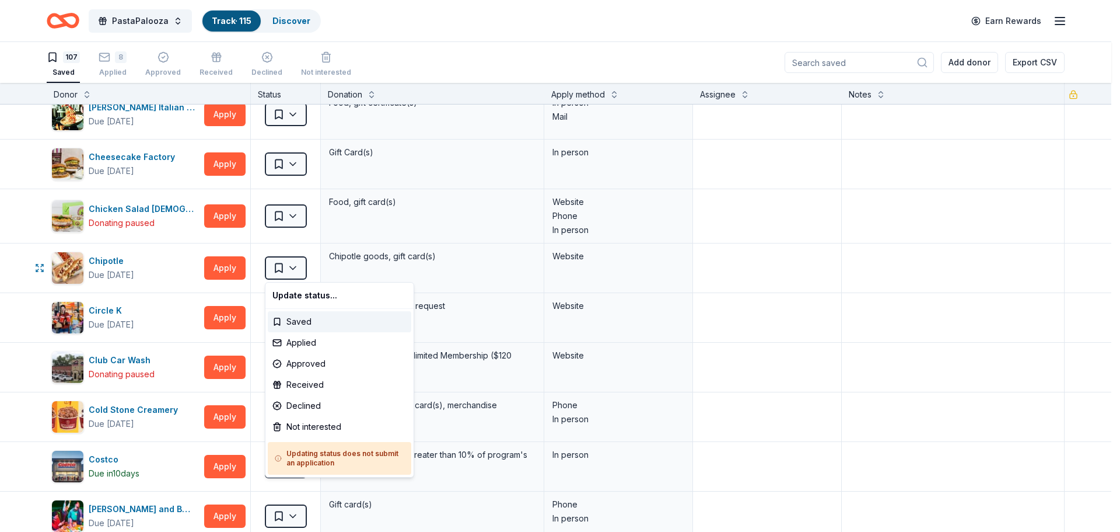
click at [221, 267] on html "PastaPalooza Track · 115 Discover Earn Rewards 107 Saved 8 Applied Approved Rec…" at bounding box center [560, 266] width 1120 height 532
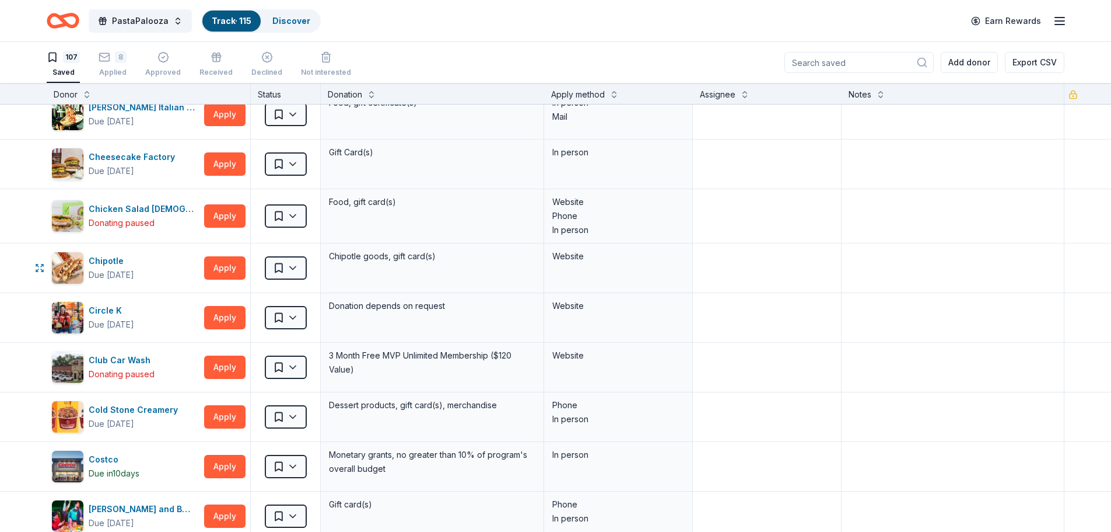
click at [221, 267] on button "Apply" at bounding box center [224, 267] width 41 height 23
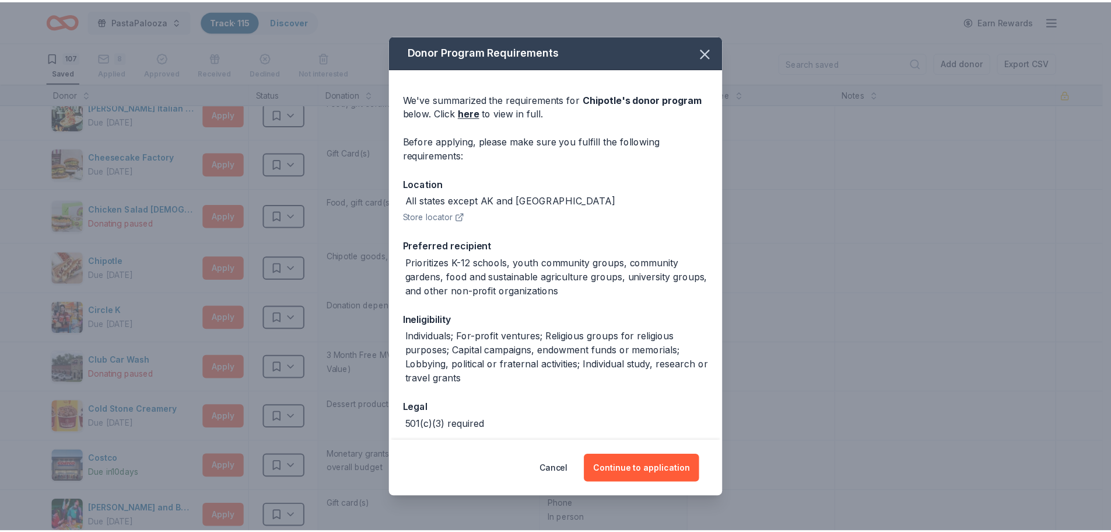
scroll to position [53, 0]
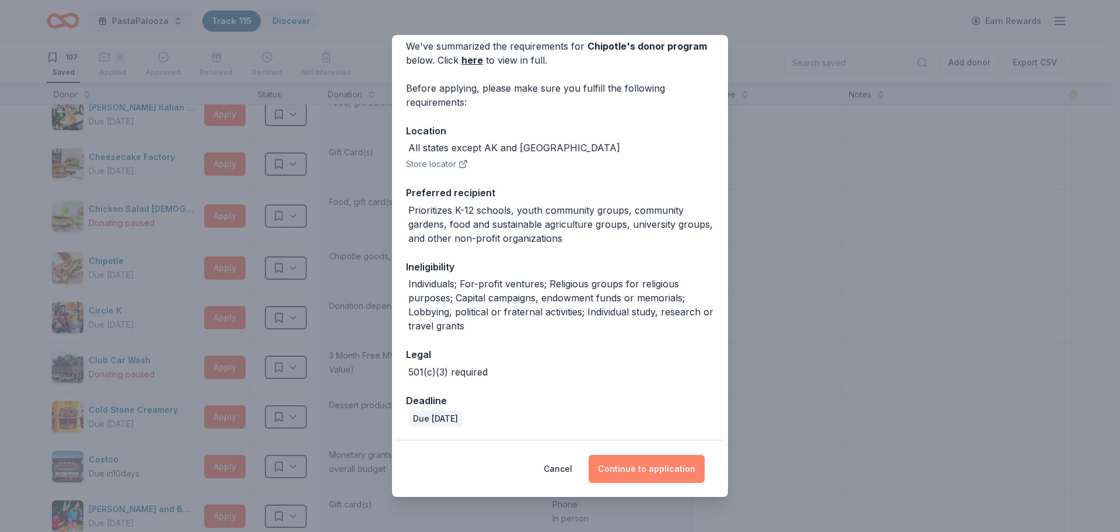
click at [656, 476] on button "Continue to application" at bounding box center [647, 469] width 116 height 28
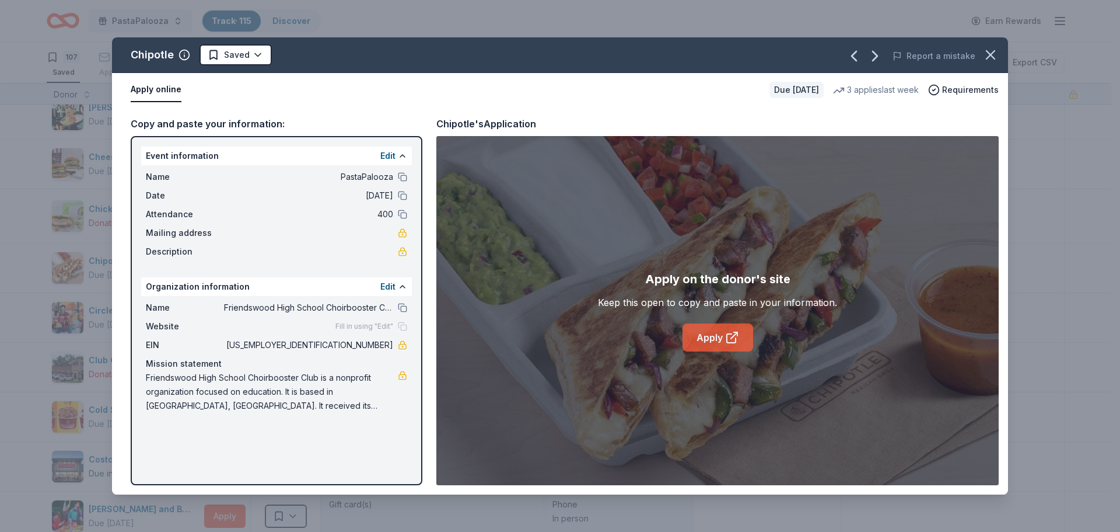
click at [736, 336] on icon at bounding box center [732, 337] width 14 height 14
click at [250, 48] on html "PastaPalooza Track · 115 Discover Earn Rewards 107 Saved 8 Applied Approved Rec…" at bounding box center [560, 266] width 1120 height 532
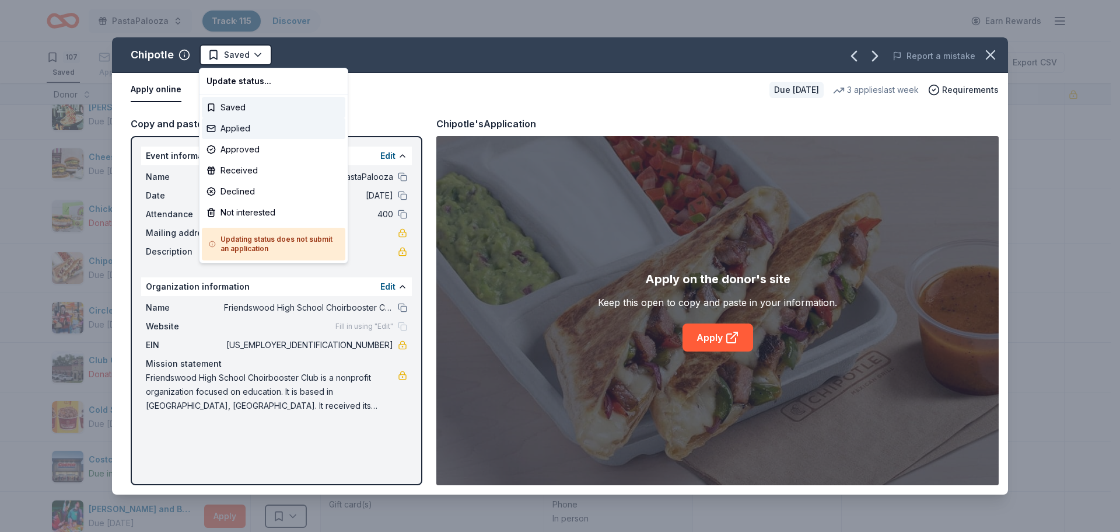
click at [235, 125] on div "Applied" at bounding box center [274, 128] width 144 height 21
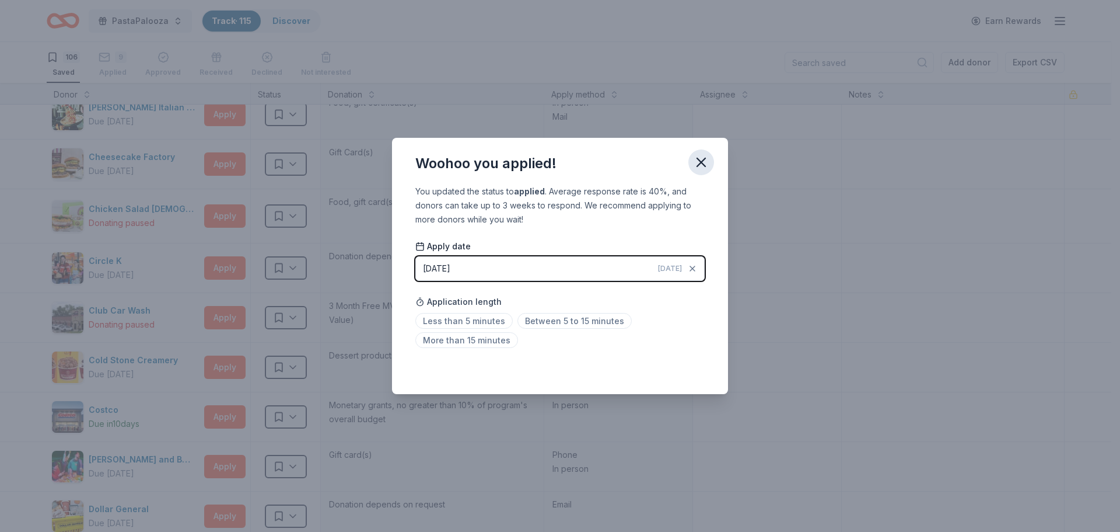
click at [702, 166] on icon "button" at bounding box center [701, 162] width 16 height 16
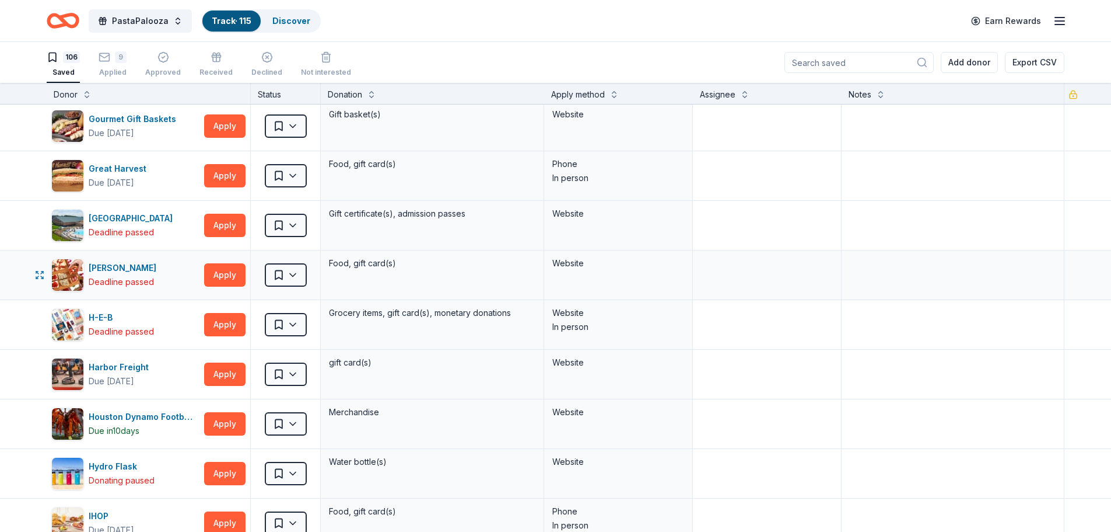
scroll to position [2159, 0]
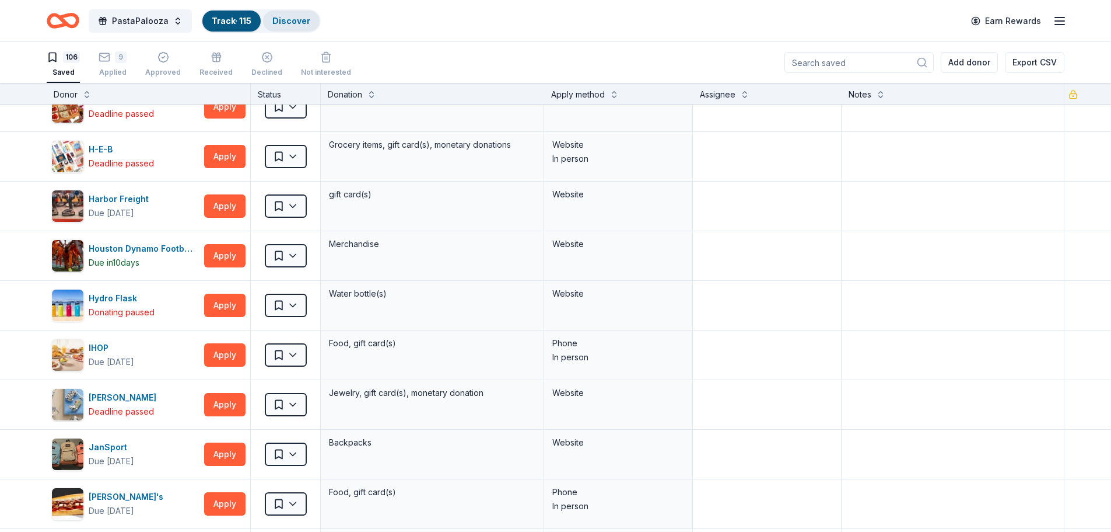
click at [288, 22] on link "Discover" at bounding box center [291, 21] width 38 height 10
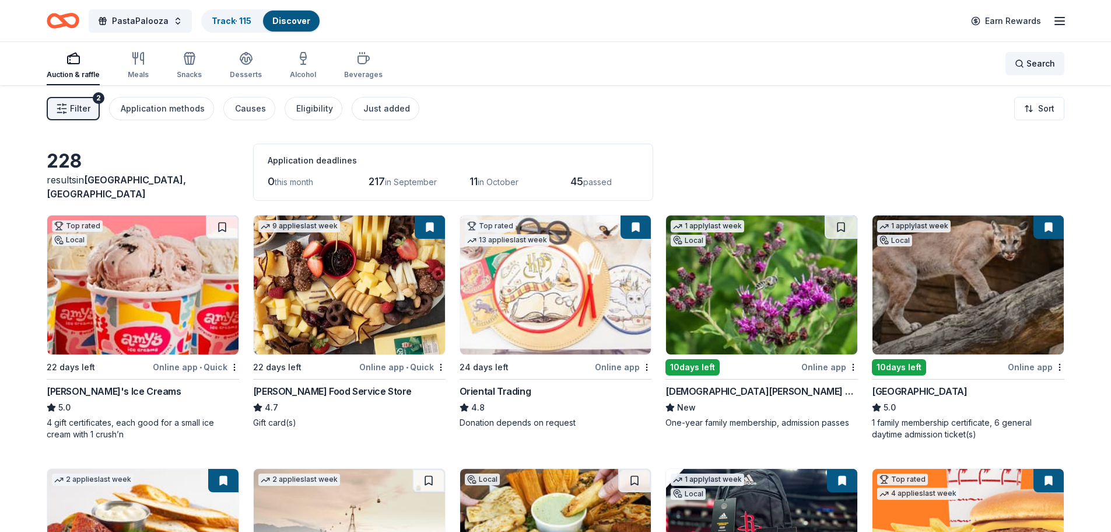
click at [1022, 64] on div "Search" at bounding box center [1035, 64] width 40 height 14
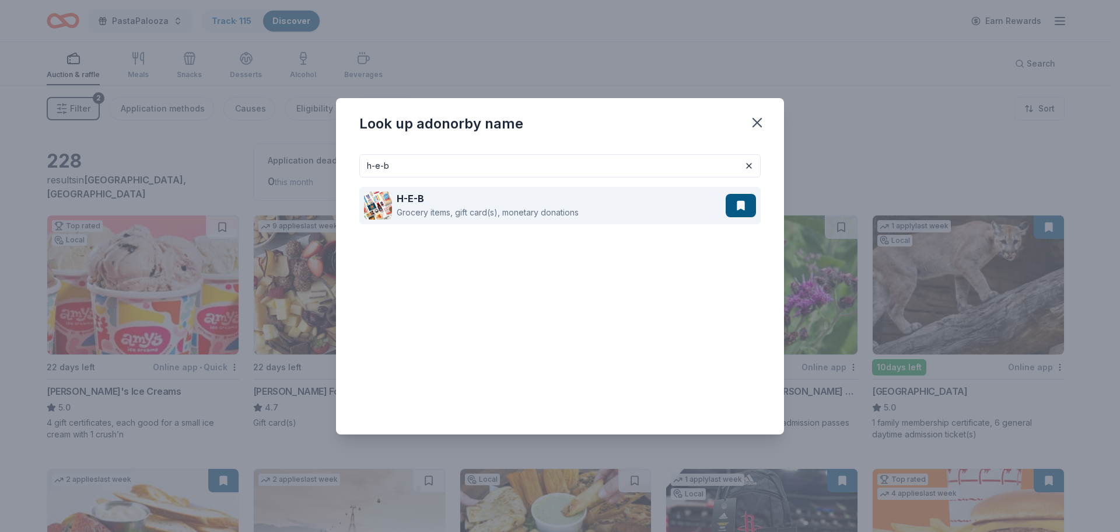
type input "h-e-b"
click at [426, 200] on div "H-E-B" at bounding box center [488, 198] width 182 height 14
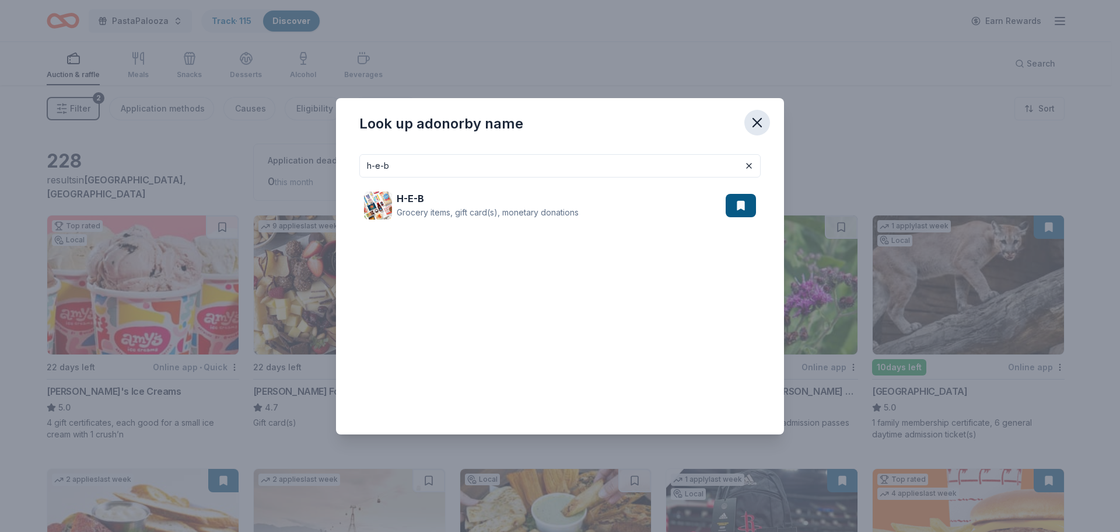
click at [756, 122] on icon "button" at bounding box center [757, 122] width 8 height 8
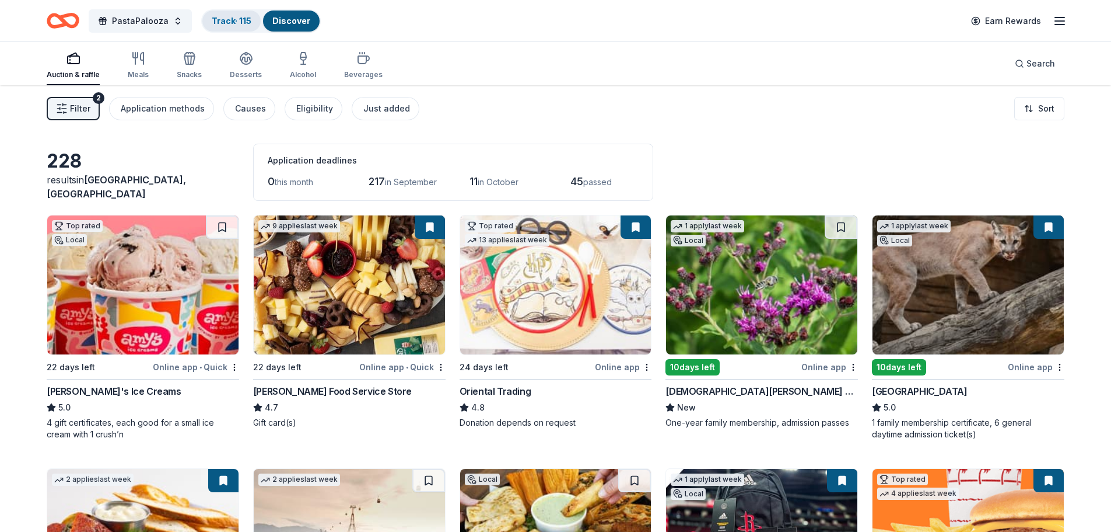
click at [231, 17] on link "Track · 115" at bounding box center [232, 21] width 40 height 10
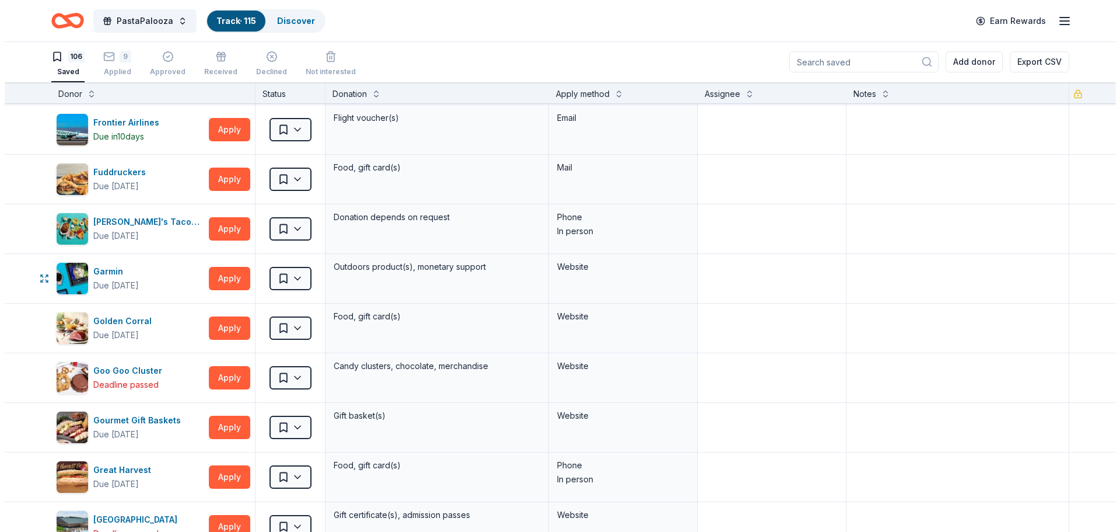
scroll to position [1694, 0]
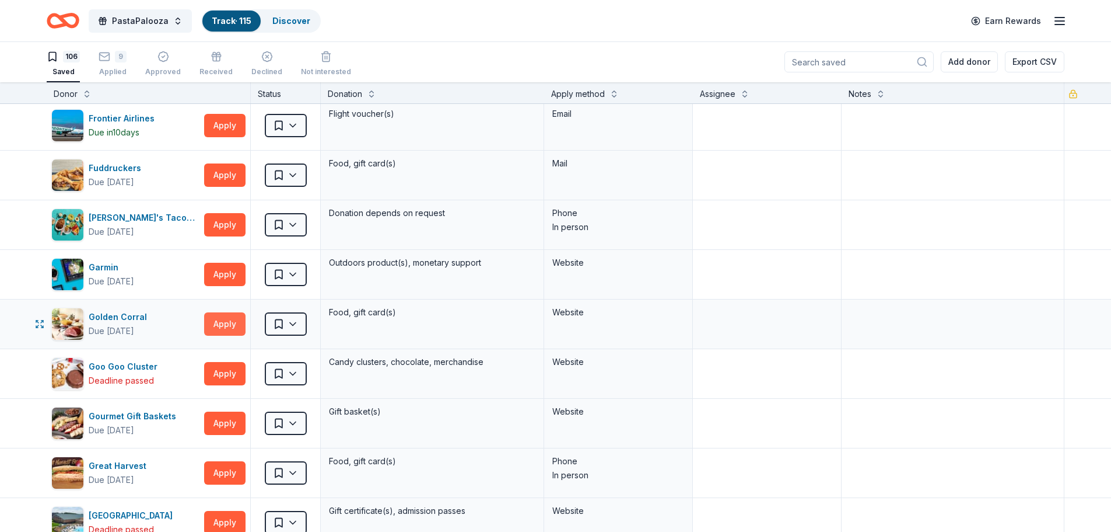
click at [226, 324] on button "Apply" at bounding box center [224, 323] width 41 height 23
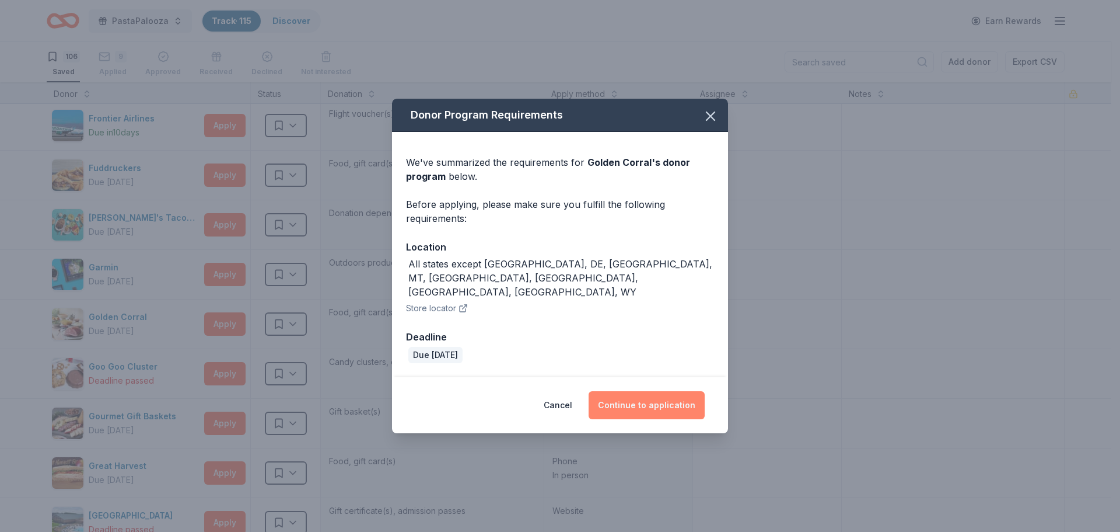
click at [643, 391] on button "Continue to application" at bounding box center [647, 405] width 116 height 28
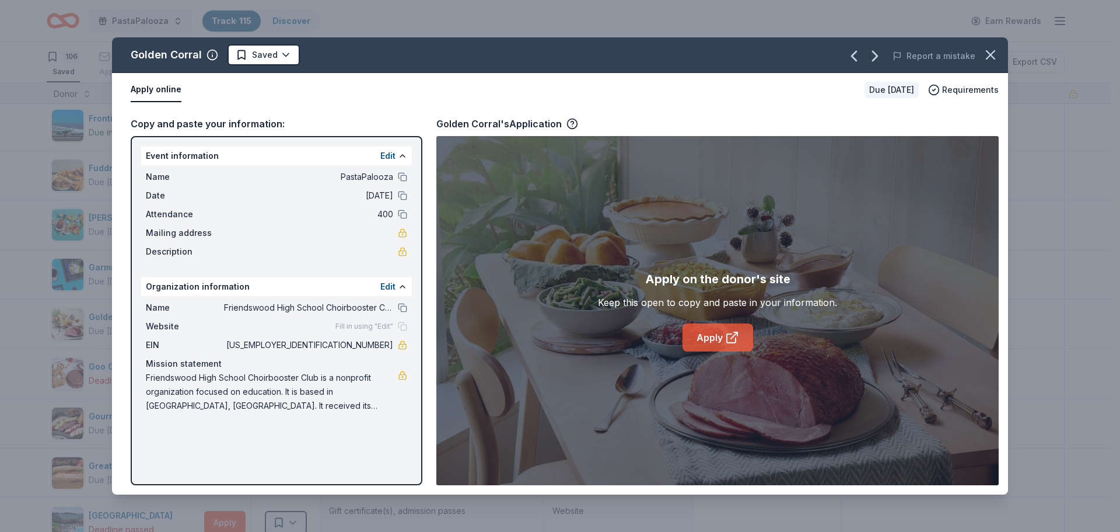
click at [711, 335] on link "Apply" at bounding box center [718, 337] width 71 height 28
click at [275, 55] on html "PastaPalooza Track · 115 Discover Earn Rewards 106 Saved 9 Applied Approved Rec…" at bounding box center [560, 265] width 1120 height 532
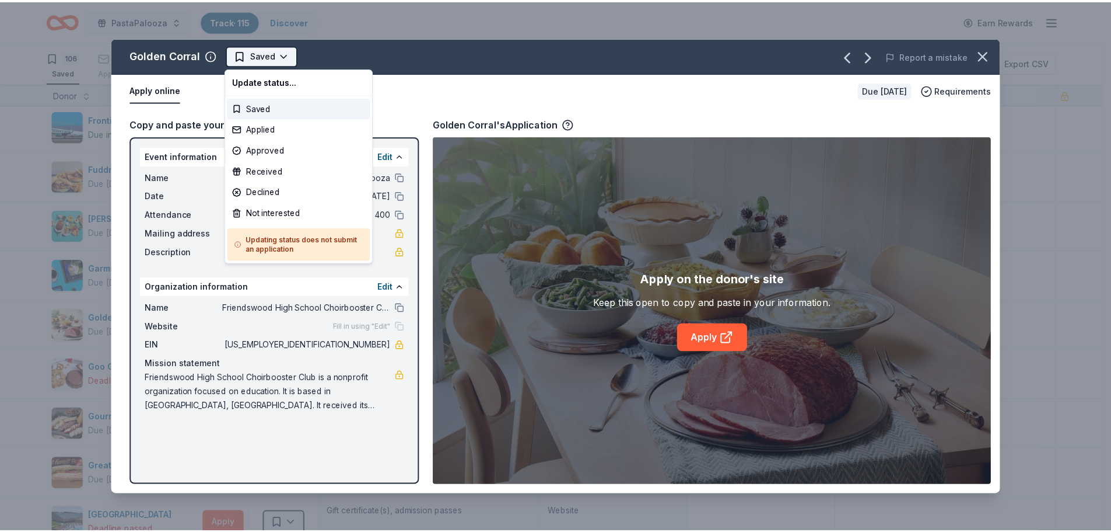
scroll to position [0, 0]
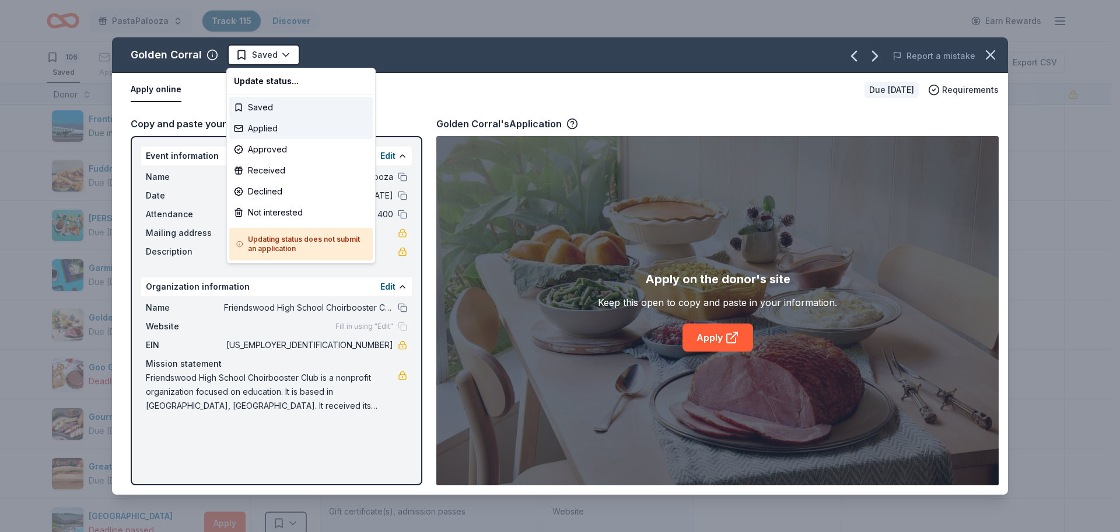
click at [257, 125] on div "Applied" at bounding box center [301, 128] width 144 height 21
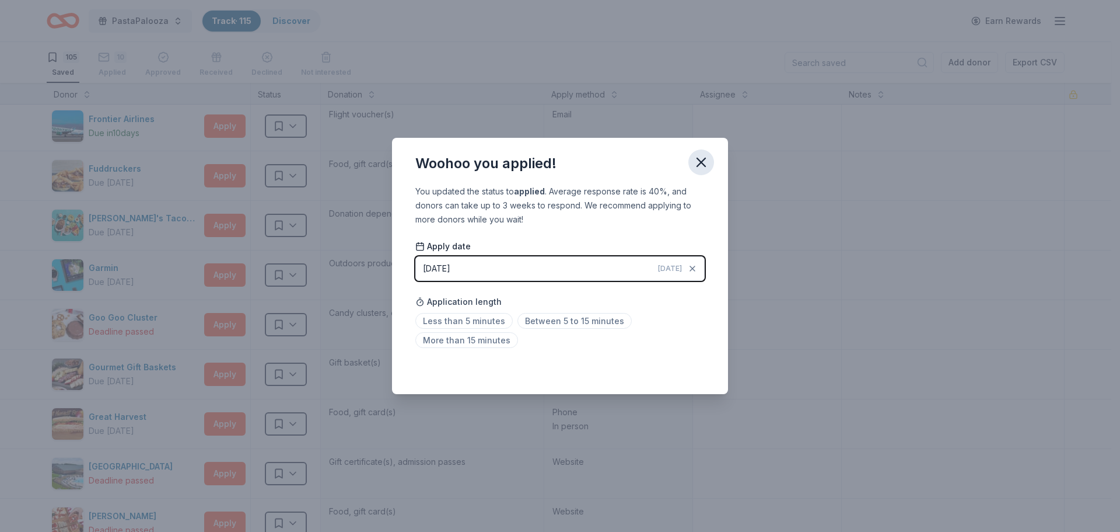
click at [699, 163] on icon "button" at bounding box center [701, 162] width 16 height 16
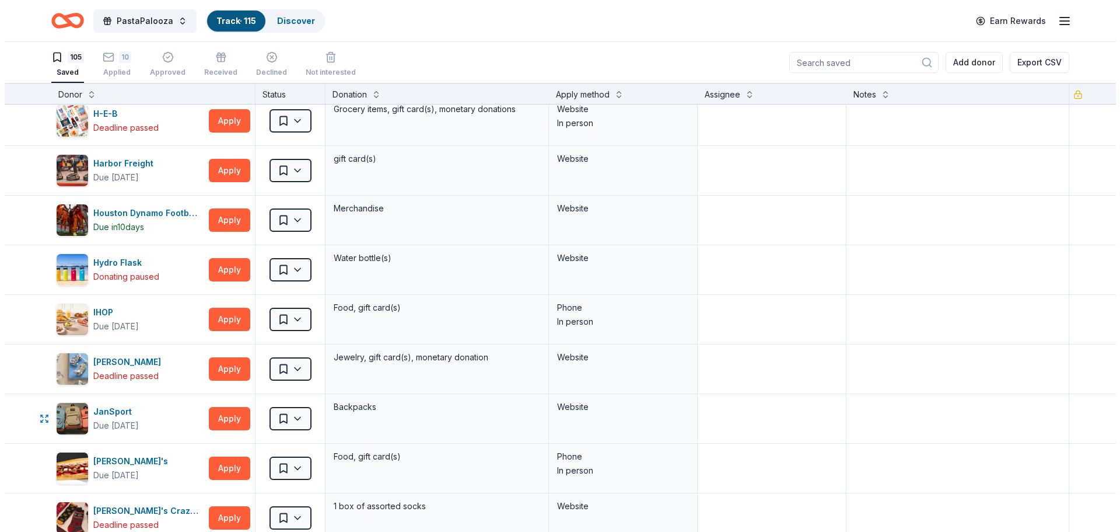
scroll to position [2146, 0]
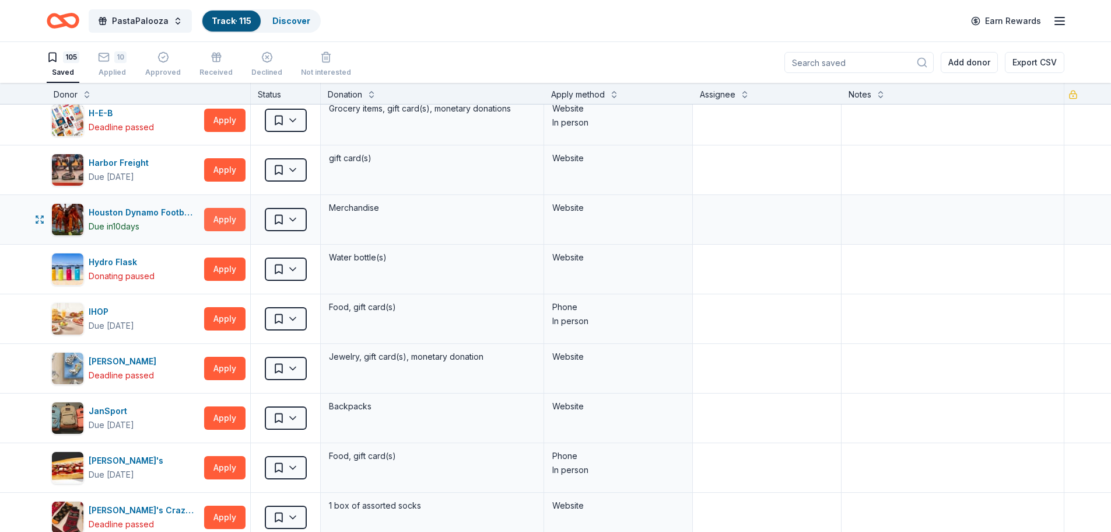
click at [223, 216] on button "Apply" at bounding box center [224, 219] width 41 height 23
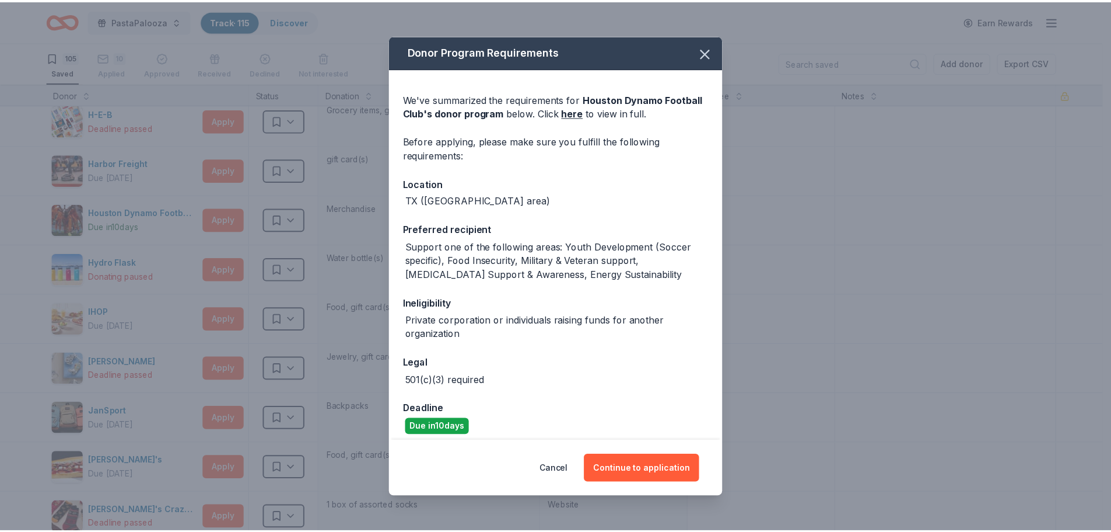
scroll to position [54, 0]
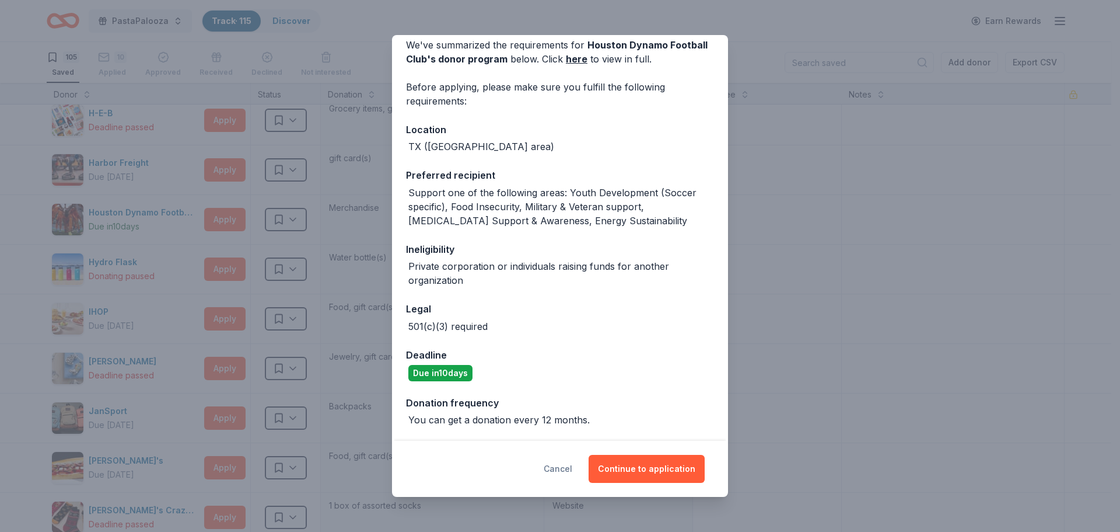
click at [568, 466] on button "Cancel" at bounding box center [558, 469] width 29 height 28
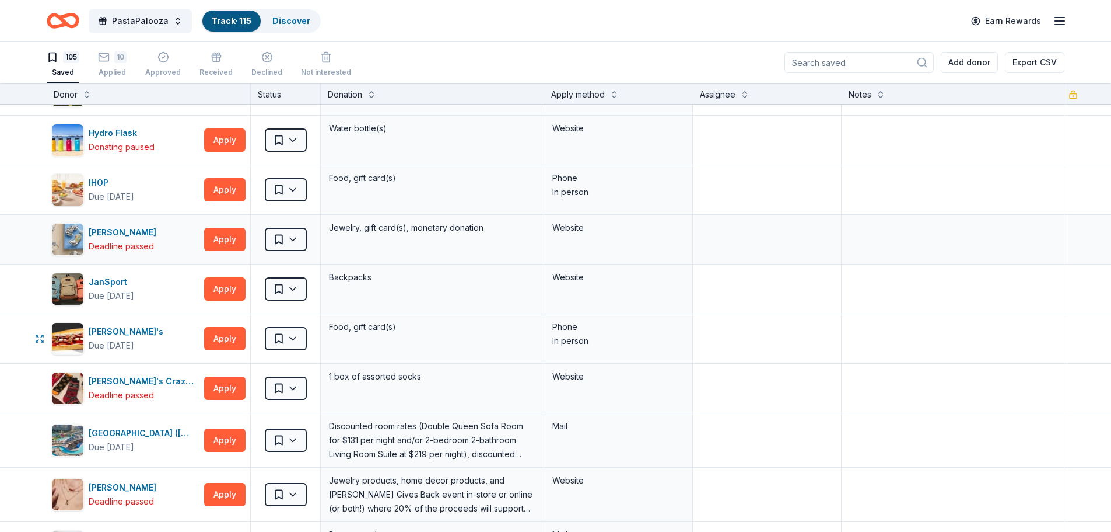
scroll to position [2278, 0]
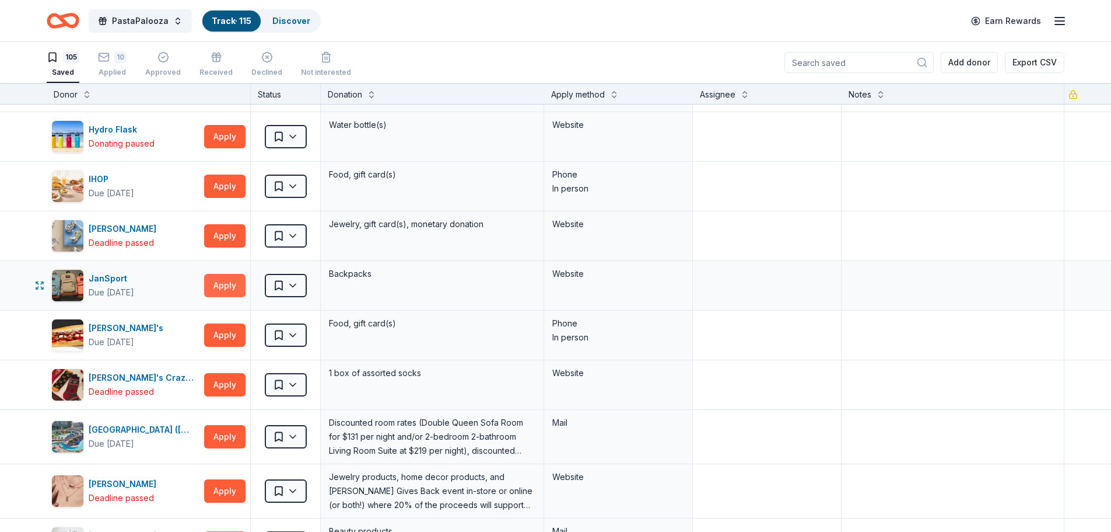
click at [216, 279] on button "Apply" at bounding box center [224, 285] width 41 height 23
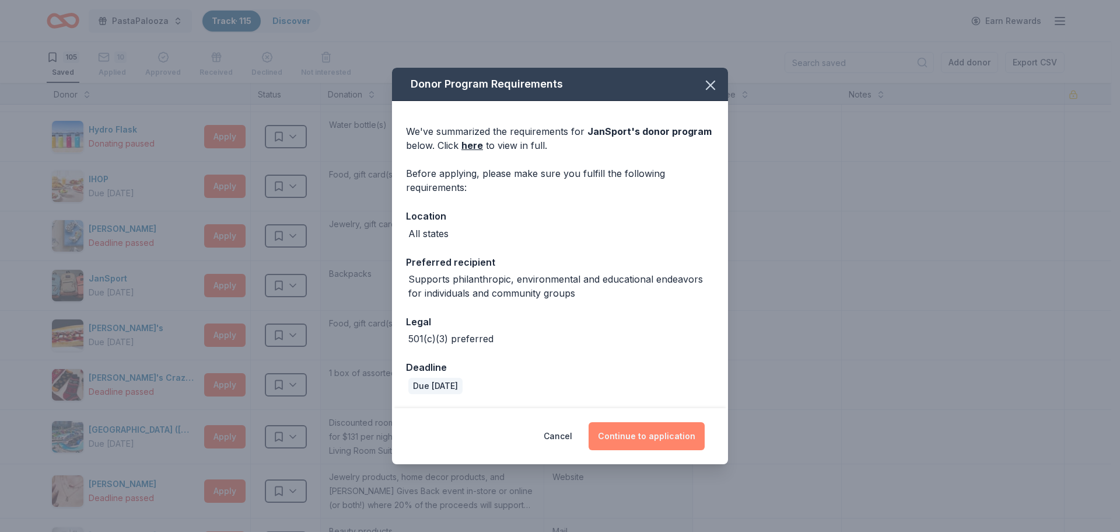
click at [645, 430] on button "Continue to application" at bounding box center [647, 436] width 116 height 28
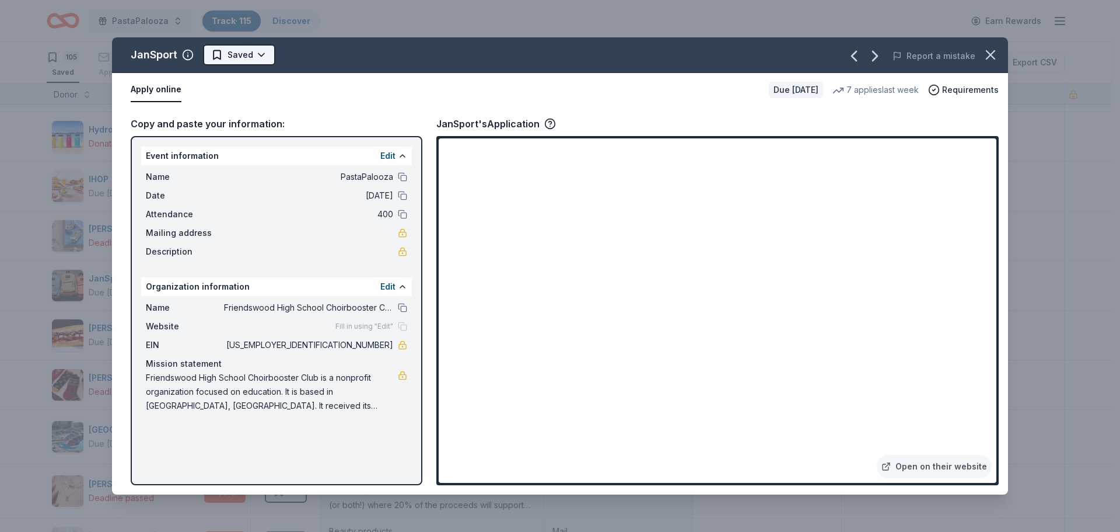
click at [245, 61] on html "PastaPalooza Track · 115 Discover Earn Rewards 105 Saved 10 Applied Approved Re…" at bounding box center [560, 266] width 1120 height 532
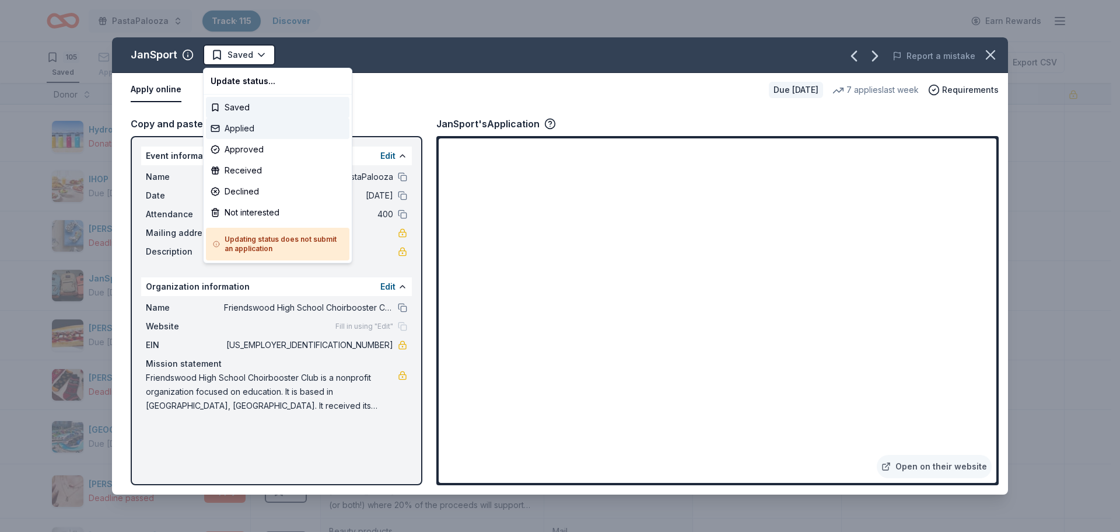
click at [240, 130] on div "Applied" at bounding box center [278, 128] width 144 height 21
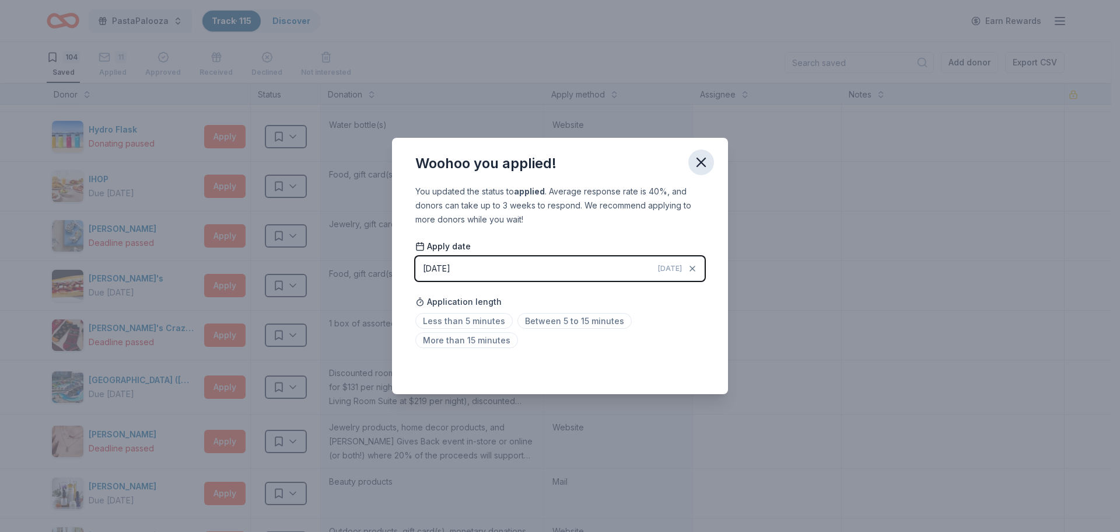
click at [698, 165] on icon "button" at bounding box center [701, 162] width 16 height 16
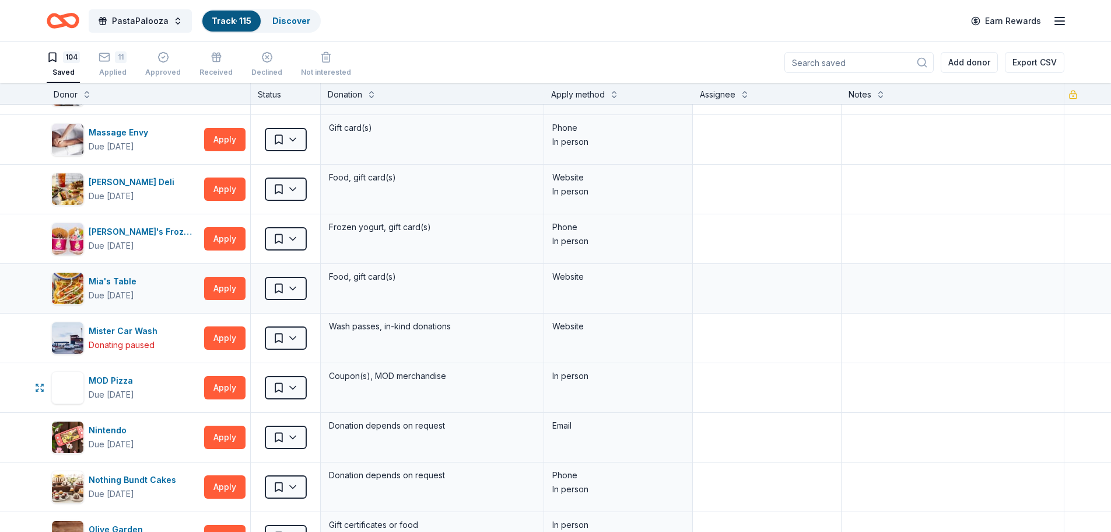
scroll to position [2785, 0]
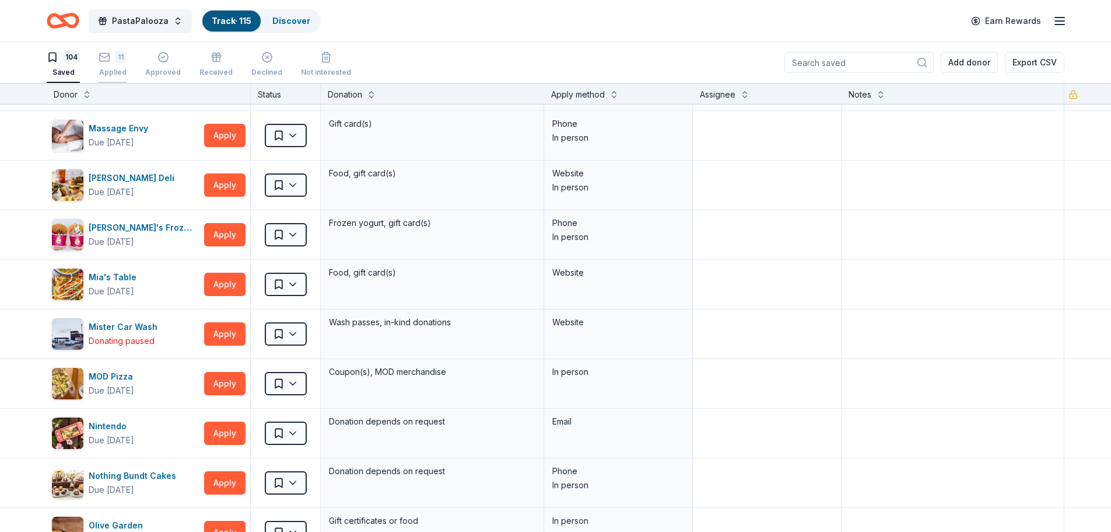
click at [109, 63] on div "11 Applied" at bounding box center [113, 64] width 28 height 26
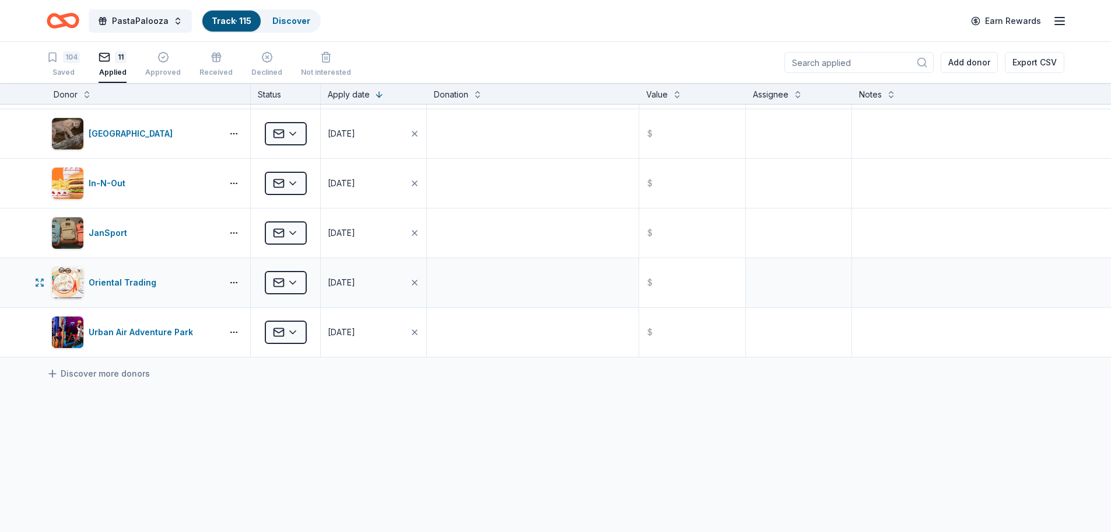
scroll to position [293, 0]
click at [921, 341] on textarea at bounding box center [959, 331] width 210 height 47
click at [920, 464] on div "American Eagle Applied [DATE] $ Chipotle Applied [DATE] $ Golden Corral Applied…" at bounding box center [555, 193] width 1111 height 765
type textarea "[PERSON_NAME] LOCATION did not show up. used [GEOGRAPHIC_DATA]."
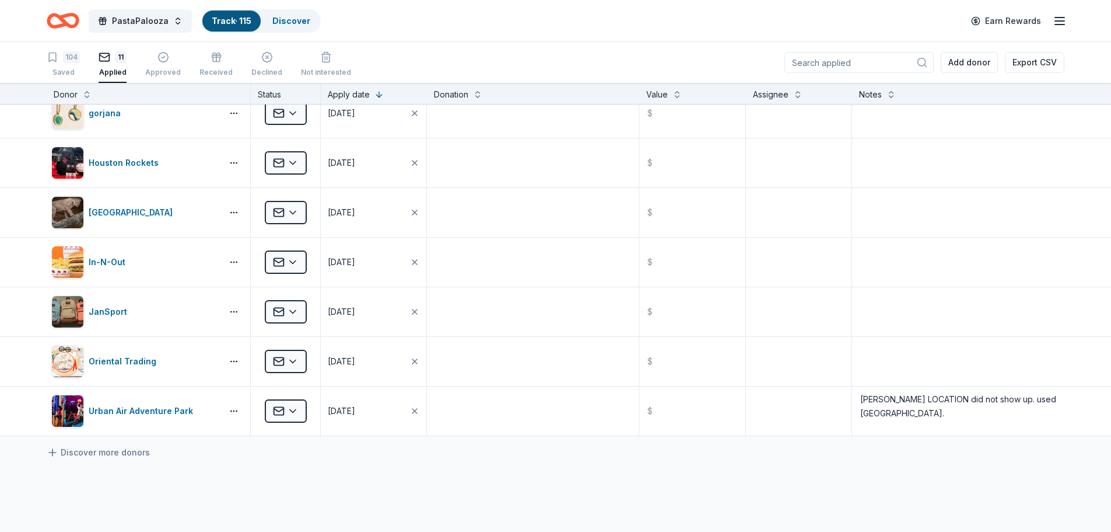
scroll to position [214, 0]
click at [902, 306] on textarea at bounding box center [959, 312] width 210 height 47
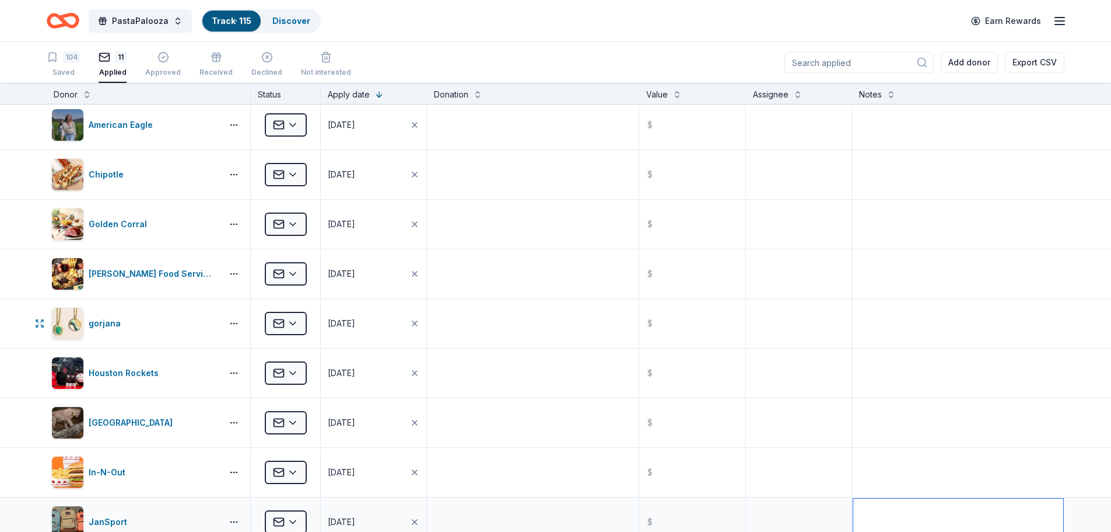
scroll to position [0, 0]
